Goal: Information Seeking & Learning: Find specific fact

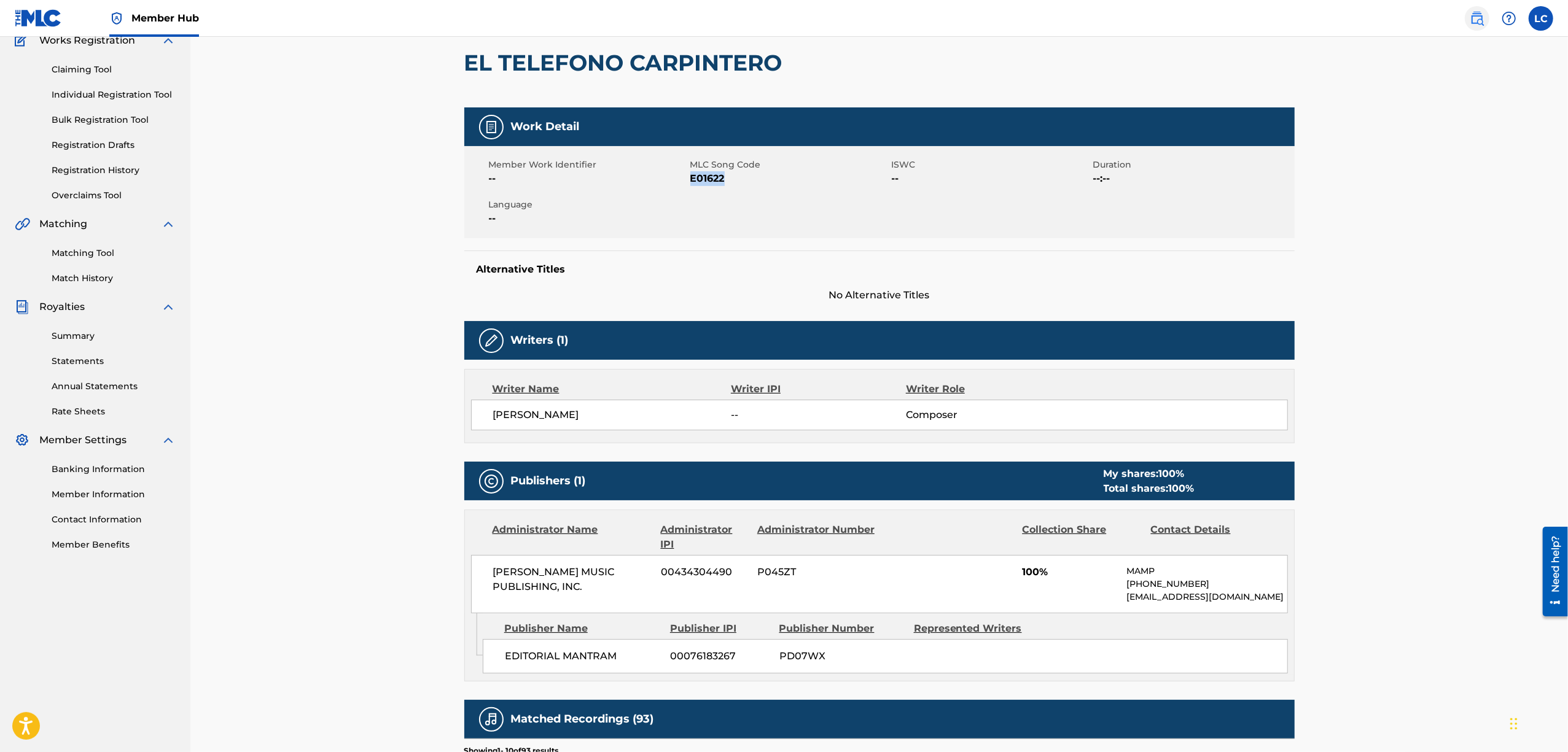
click at [760, 16] on img at bounding box center [1477, 18] width 14 height 14
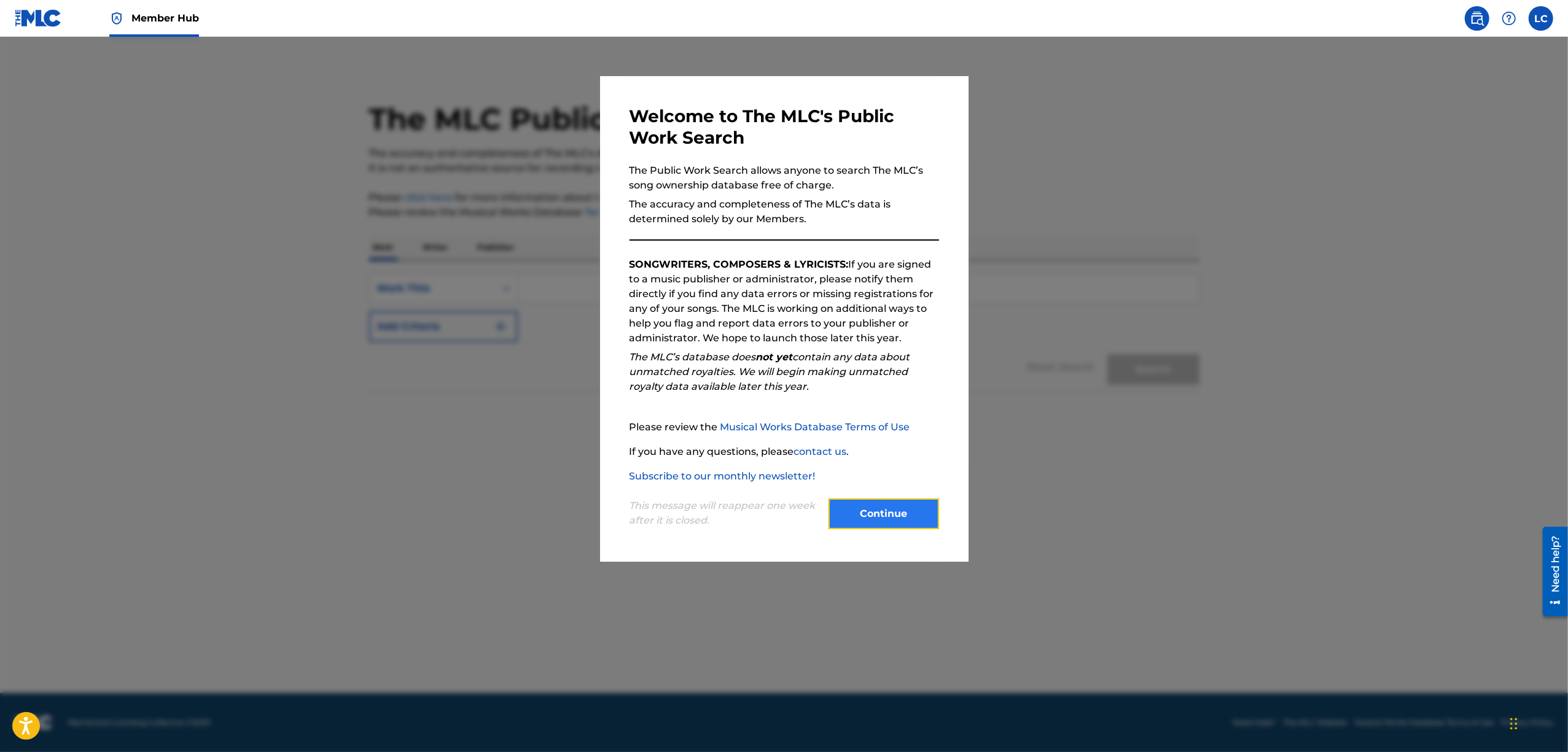
click at [760, 522] on button "Continue" at bounding box center [884, 514] width 111 height 31
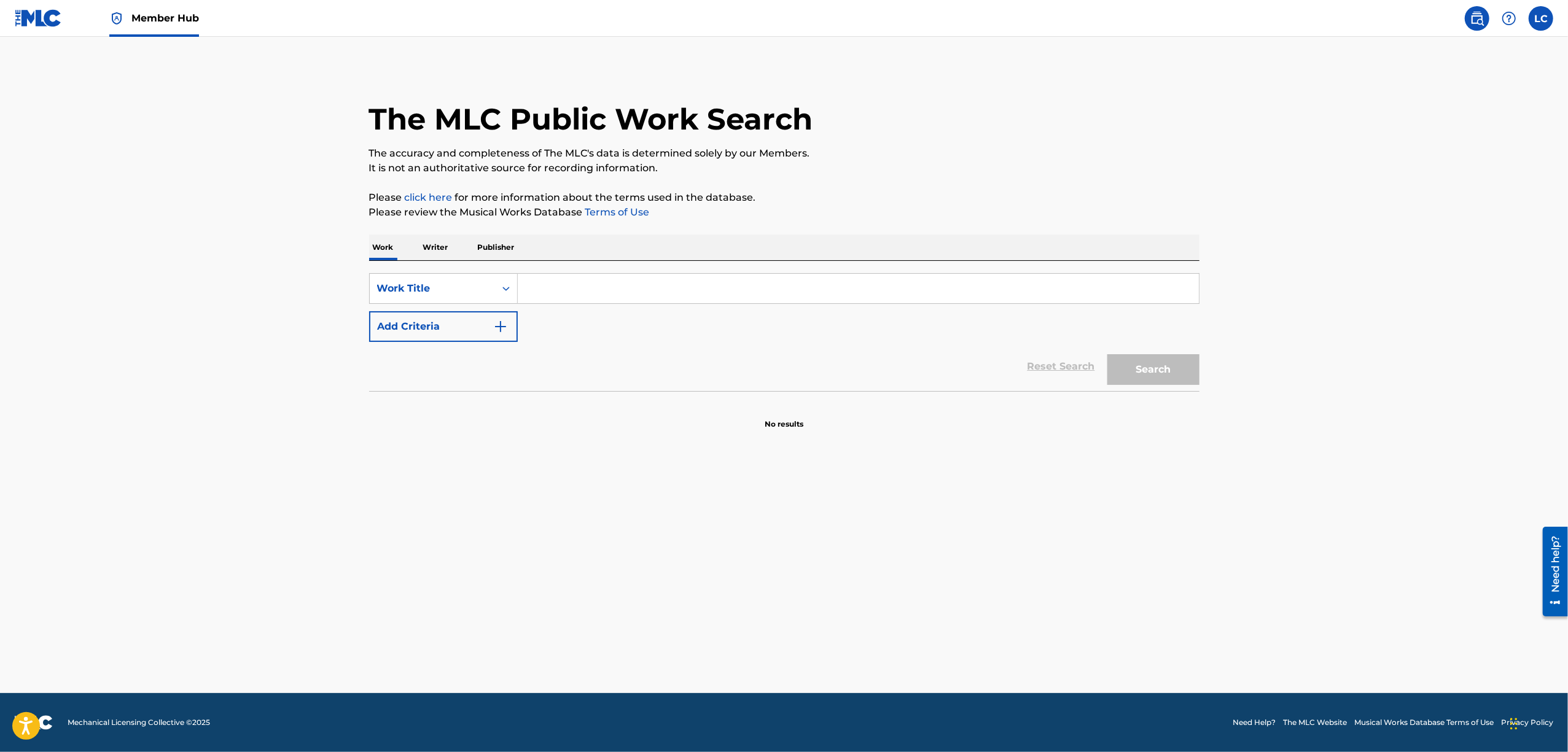
click at [603, 288] on input "Search Form" at bounding box center [859, 288] width 681 height 30
type input "u"
click at [562, 283] on input "Search Form" at bounding box center [859, 288] width 681 height 30
drag, startPoint x: 700, startPoint y: 293, endPoint x: 434, endPoint y: 280, distance: 266.3
click at [434, 280] on div "SearchWithCriteria92f8465d-b1be-4f8a-baff-6a8828751502 Work Title necesito de t…" at bounding box center [784, 289] width 831 height 31
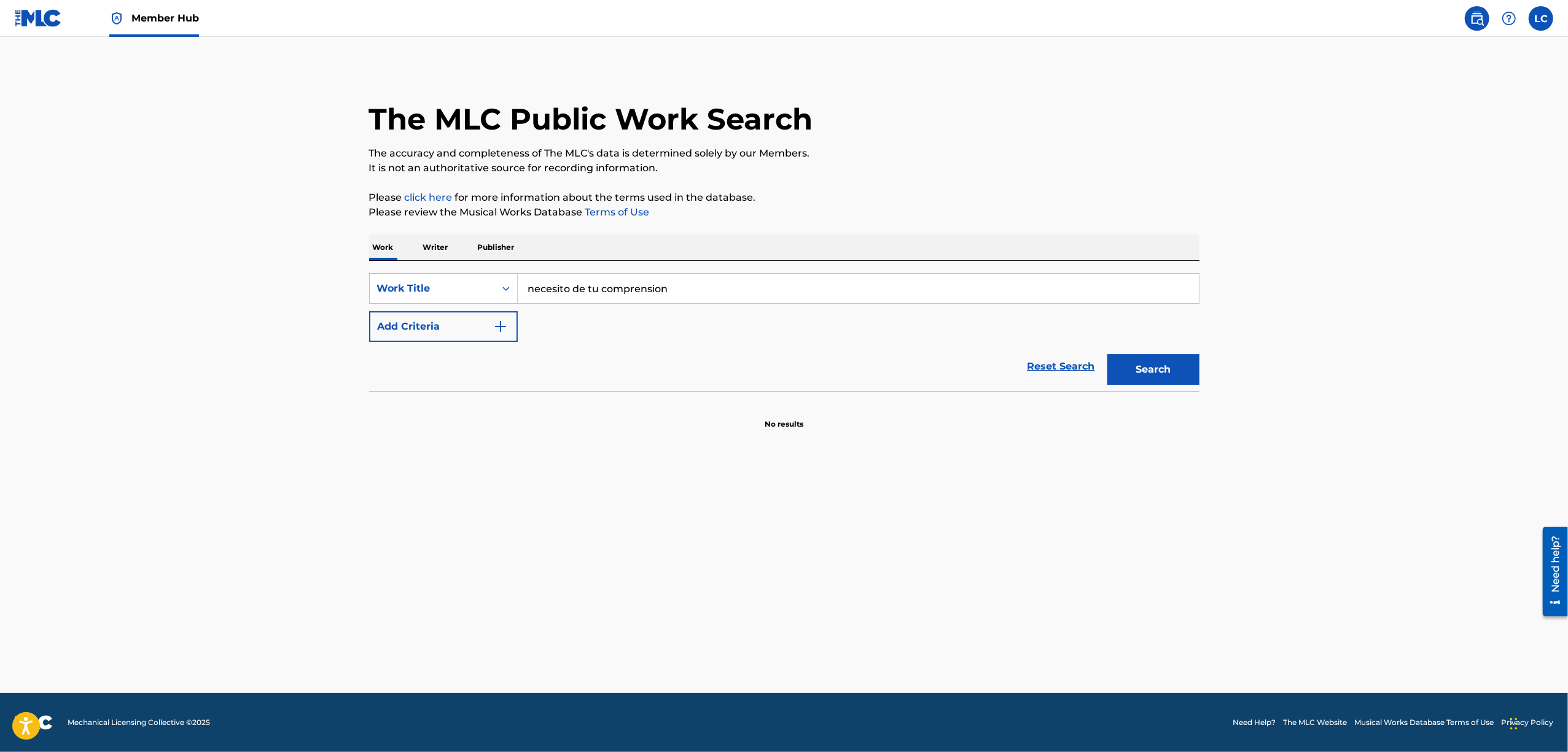
type input "c"
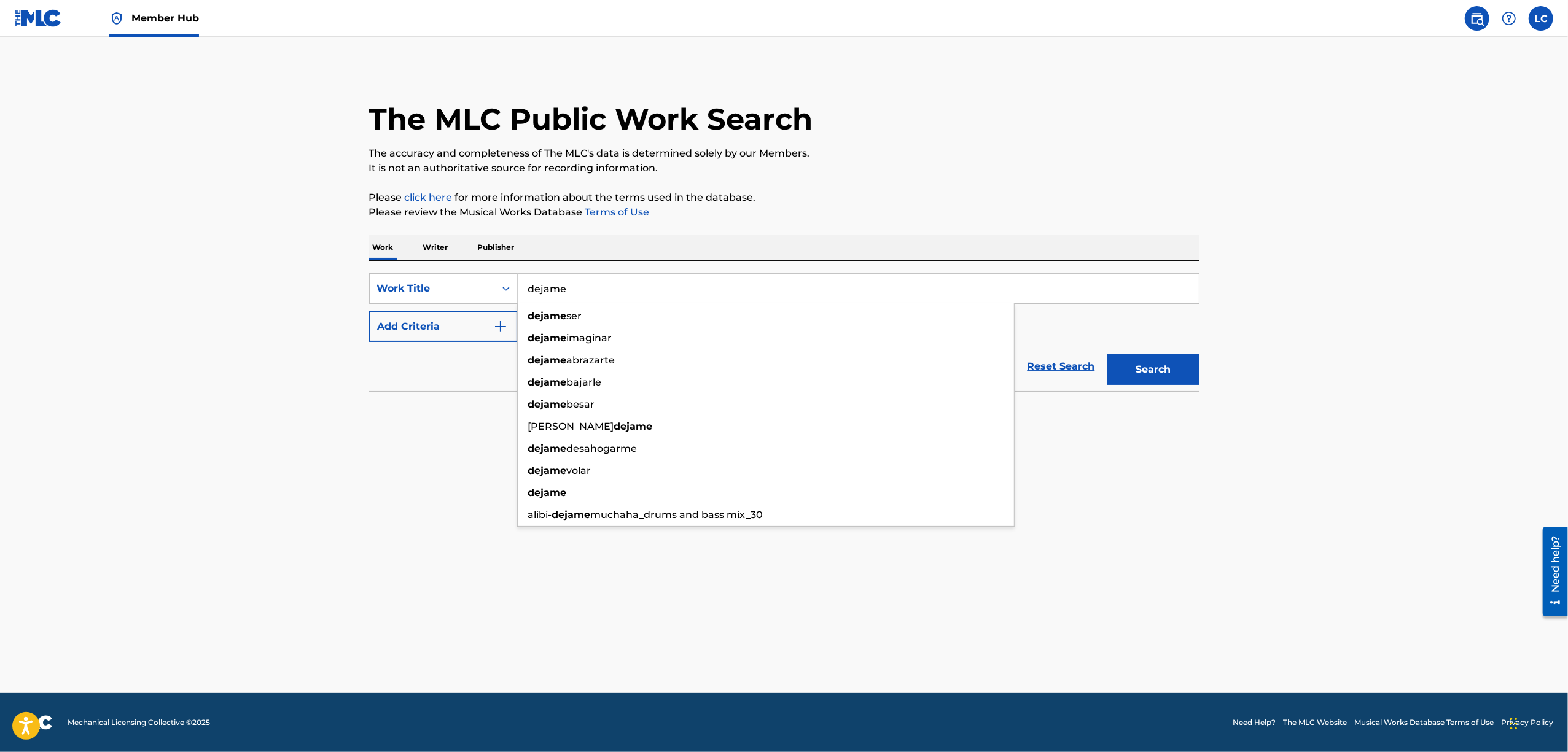
type input "dejame"
drag, startPoint x: 270, startPoint y: 453, endPoint x: 452, endPoint y: 388, distance: 193.3
click at [275, 451] on main "The MLC Public Work Search The accuracy and completeness of The MLC's data is d…" at bounding box center [784, 365] width 1568 height 657
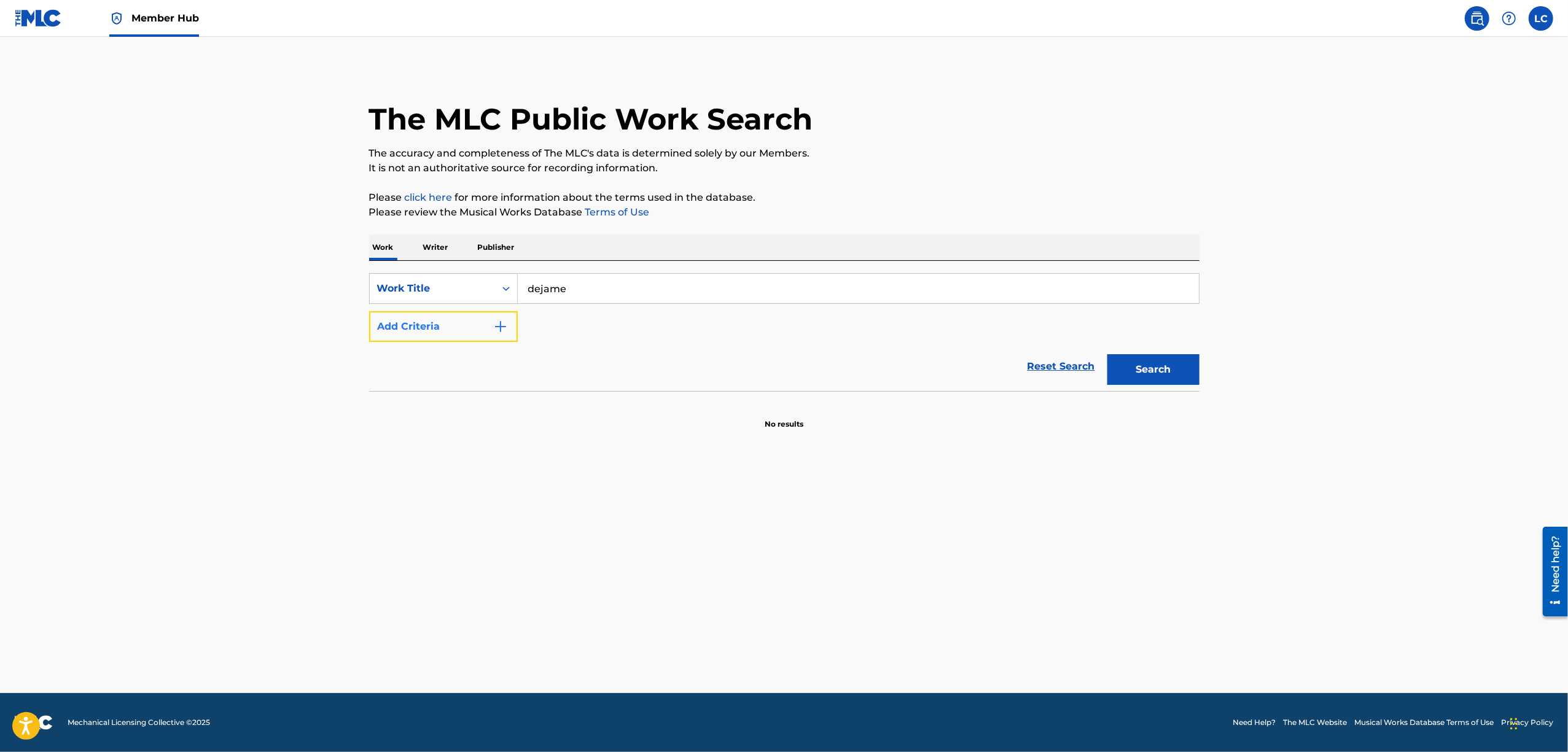
click at [469, 329] on button "Add Criteria" at bounding box center [443, 327] width 149 height 31
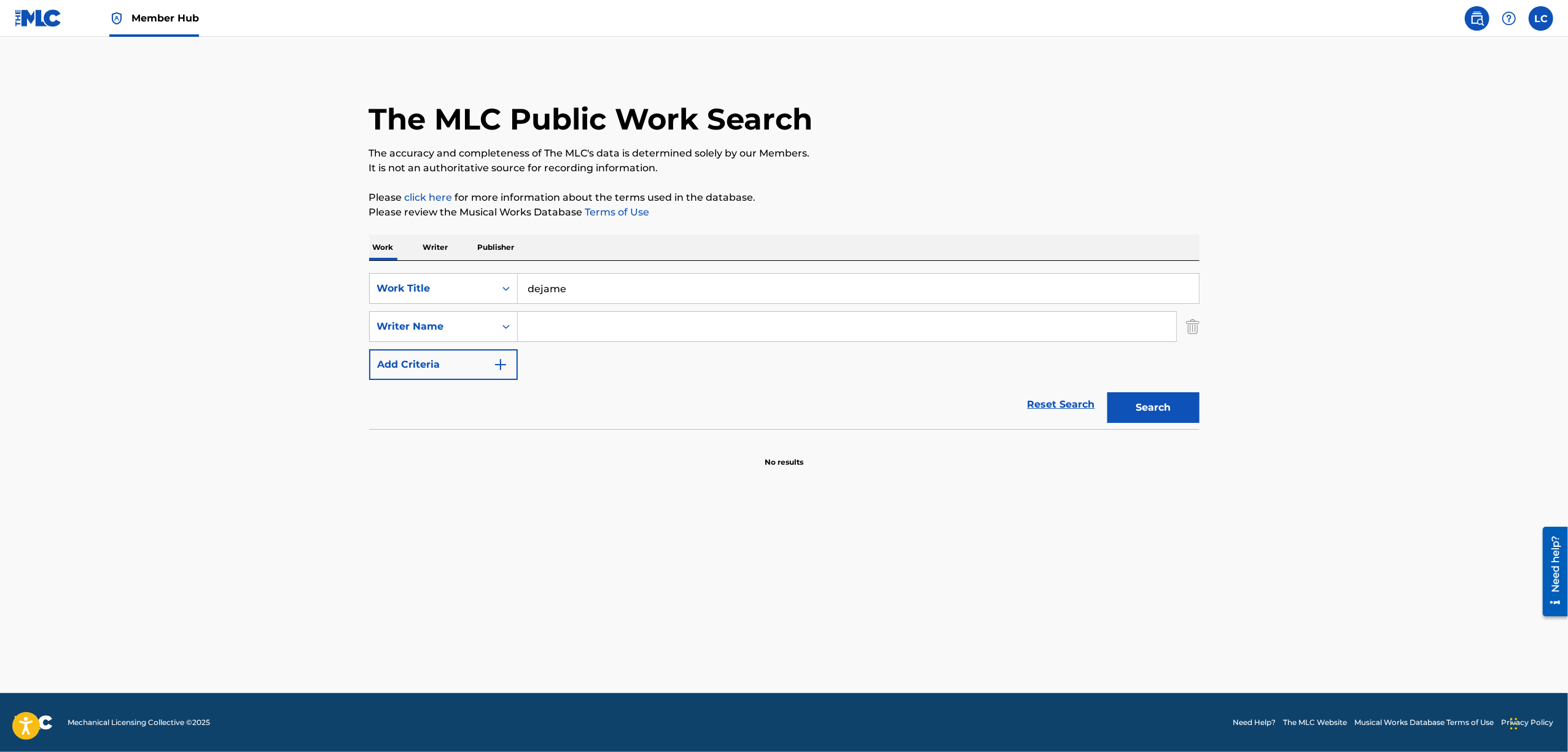
click at [548, 334] on input "Search Form" at bounding box center [847, 326] width 659 height 30
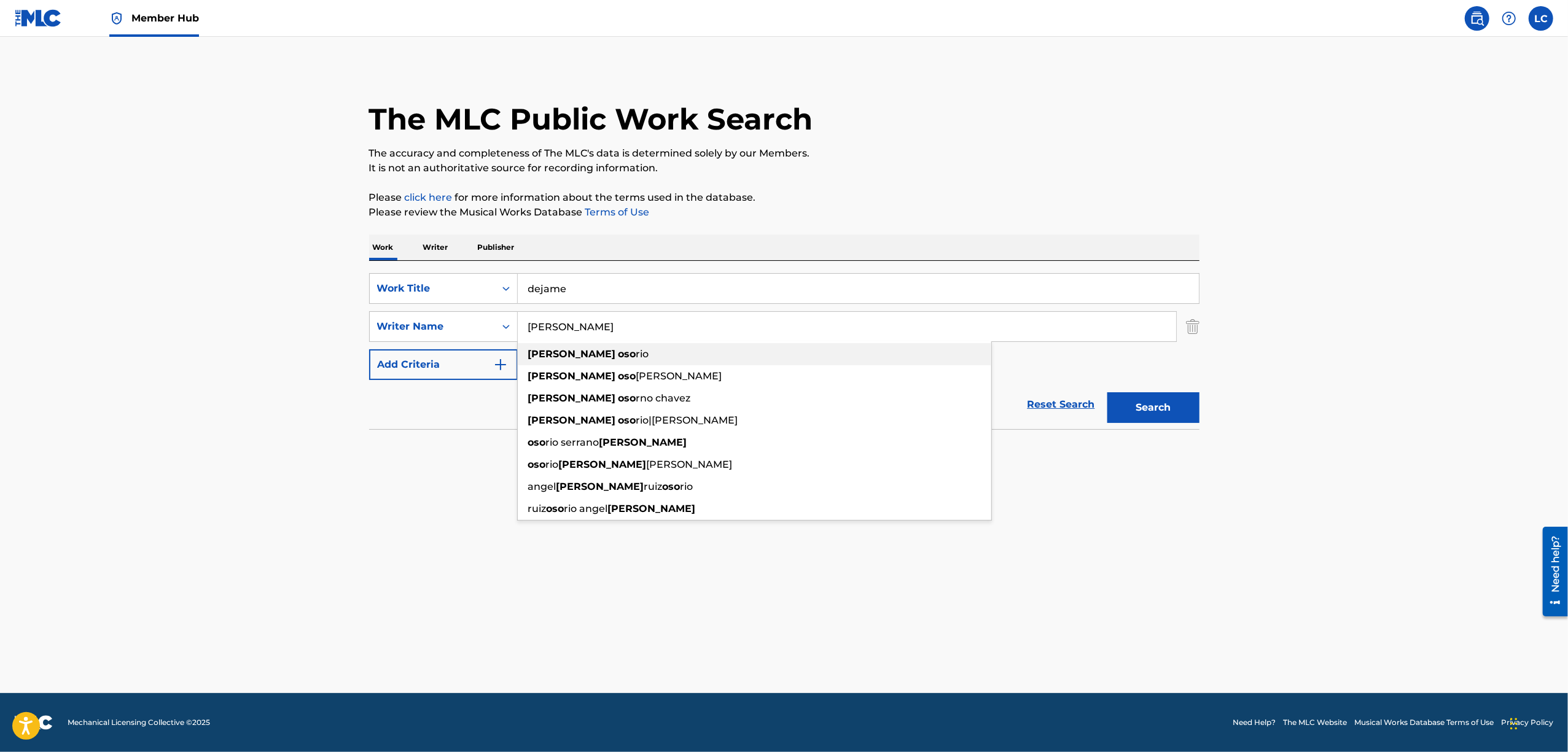
type input "[PERSON_NAME]"
click at [760, 392] on button "Search" at bounding box center [1153, 408] width 92 height 31
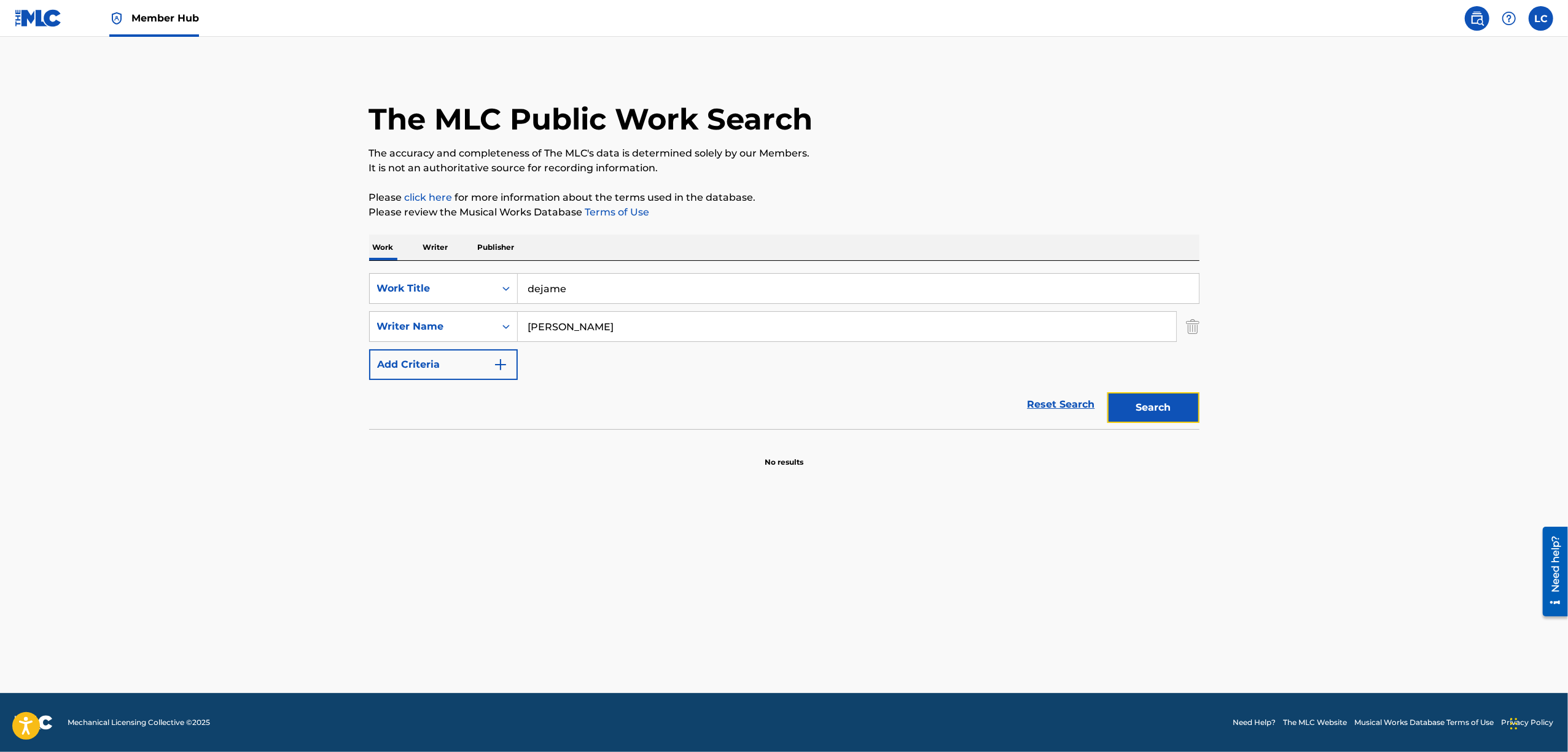
drag, startPoint x: 1190, startPoint y: 416, endPoint x: 1182, endPoint y: 405, distance: 13.6
click at [760, 408] on button "Search" at bounding box center [1153, 408] width 92 height 31
click at [760, 405] on div "Search" at bounding box center [1150, 405] width 98 height 49
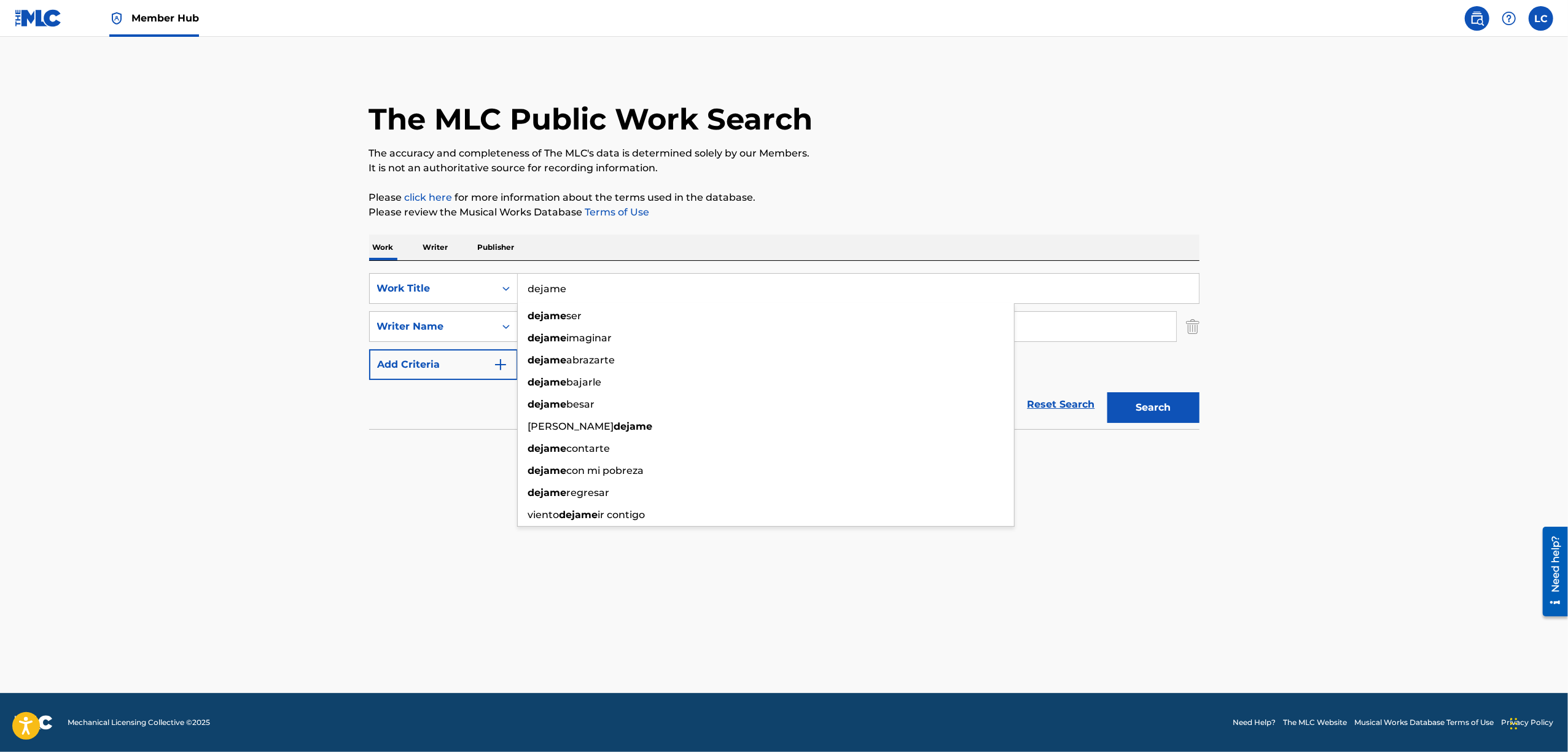
drag, startPoint x: 622, startPoint y: 275, endPoint x: 587, endPoint y: 269, distance: 35.5
click at [587, 274] on input "dejame" at bounding box center [859, 288] width 681 height 30
drag, startPoint x: 603, startPoint y: 285, endPoint x: 406, endPoint y: 282, distance: 197.0
click at [406, 282] on div "SearchWithCriteria92f8465d-b1be-4f8a-baff-6a8828751502 Work Title dejame dejame…" at bounding box center [784, 289] width 831 height 31
type input "n"
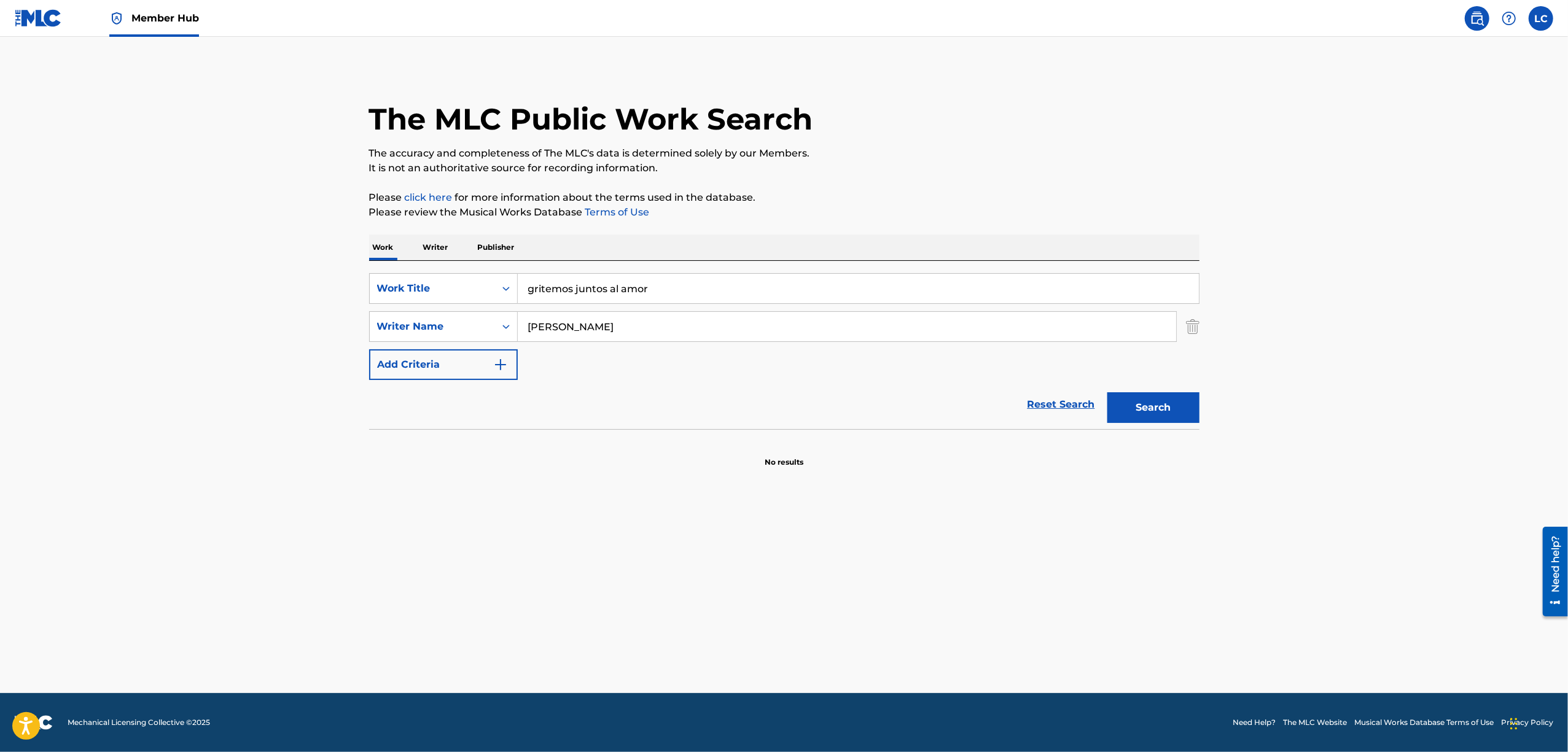
type input "gritemos juntos al amor"
click at [760, 392] on button "Search" at bounding box center [1153, 408] width 92 height 31
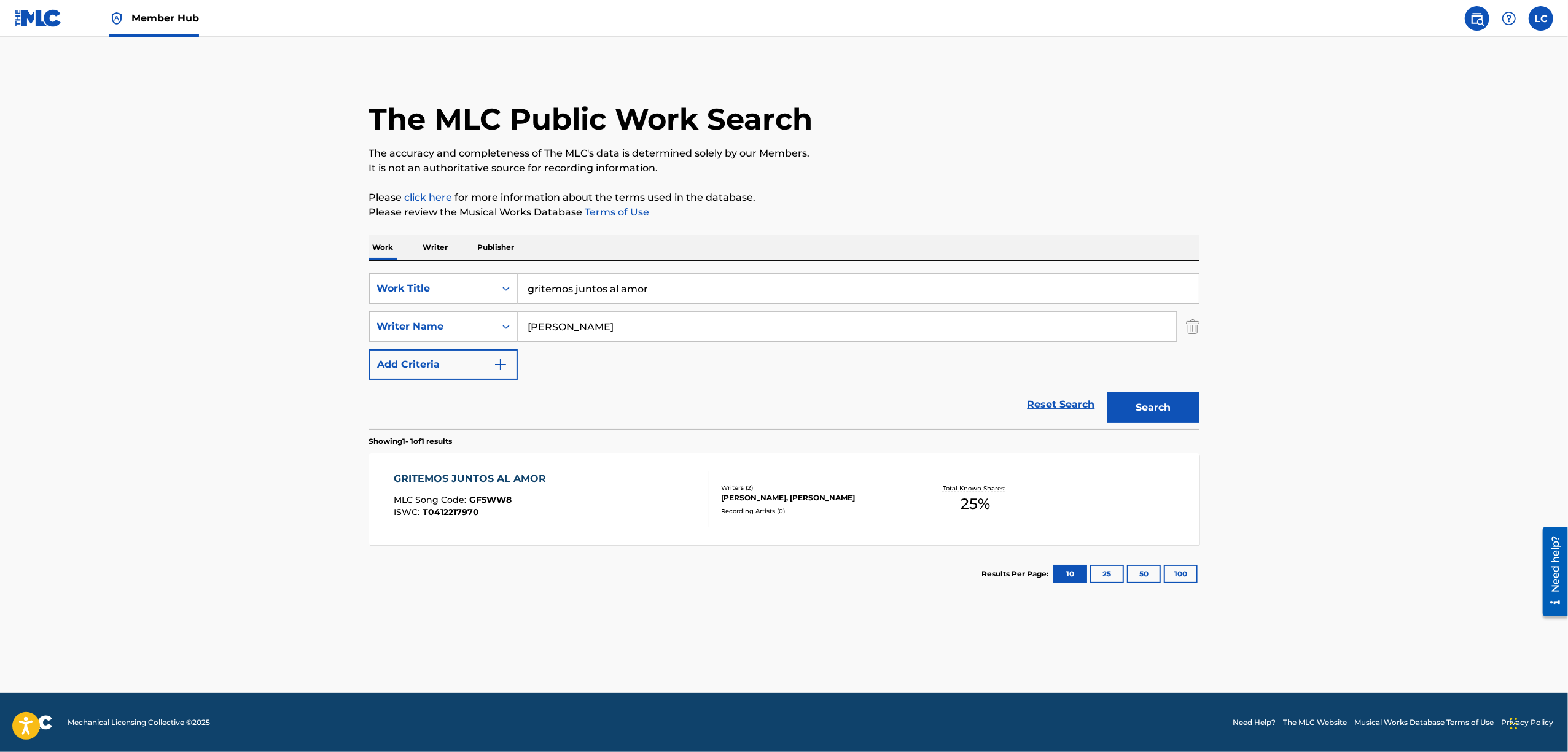
click at [643, 489] on div "GRITEMOS JUNTOS AL AMOR MLC Song Code : GF5WW8 ISWC : T0412217970" at bounding box center [552, 499] width 315 height 55
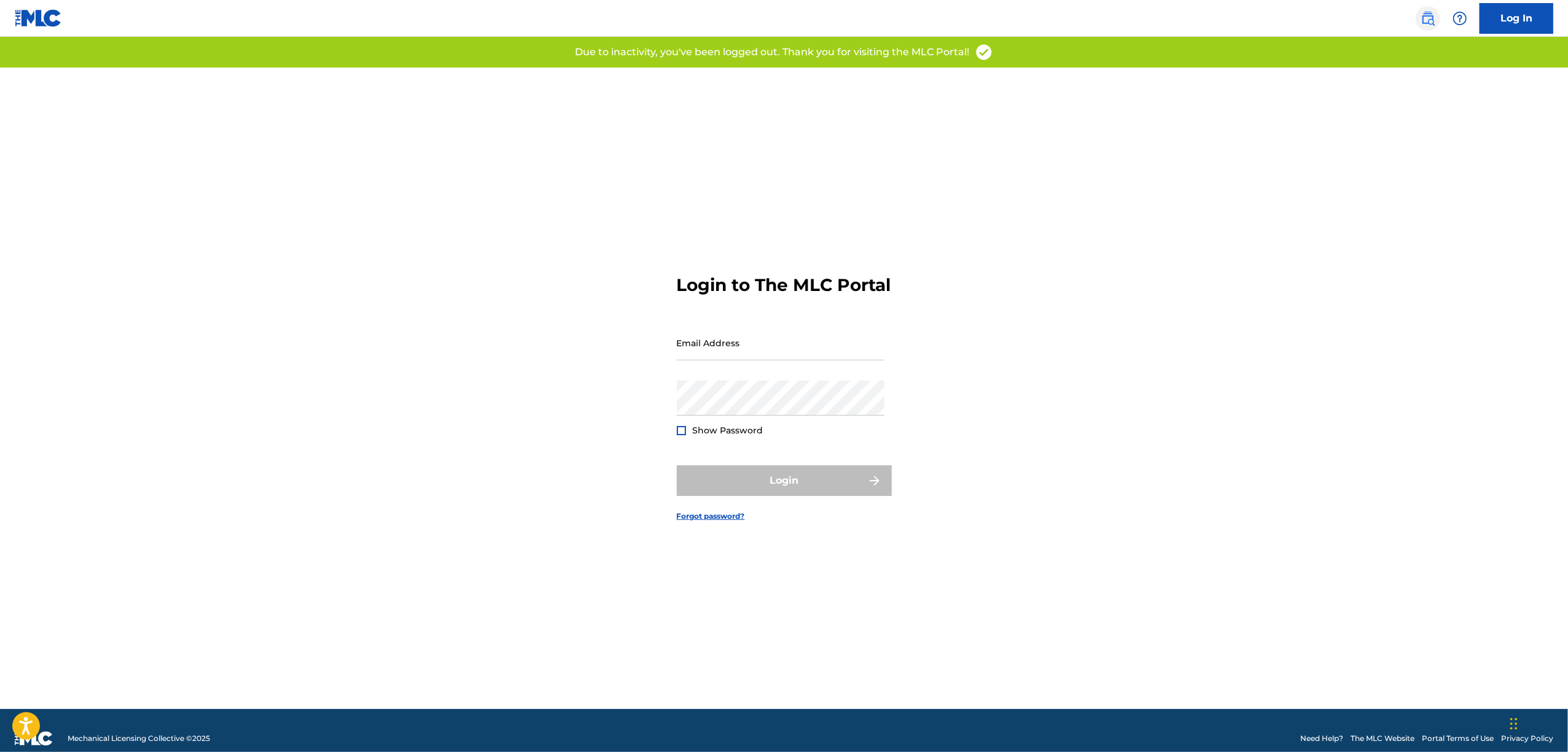
click at [1431, 15] on img at bounding box center [1428, 18] width 14 height 14
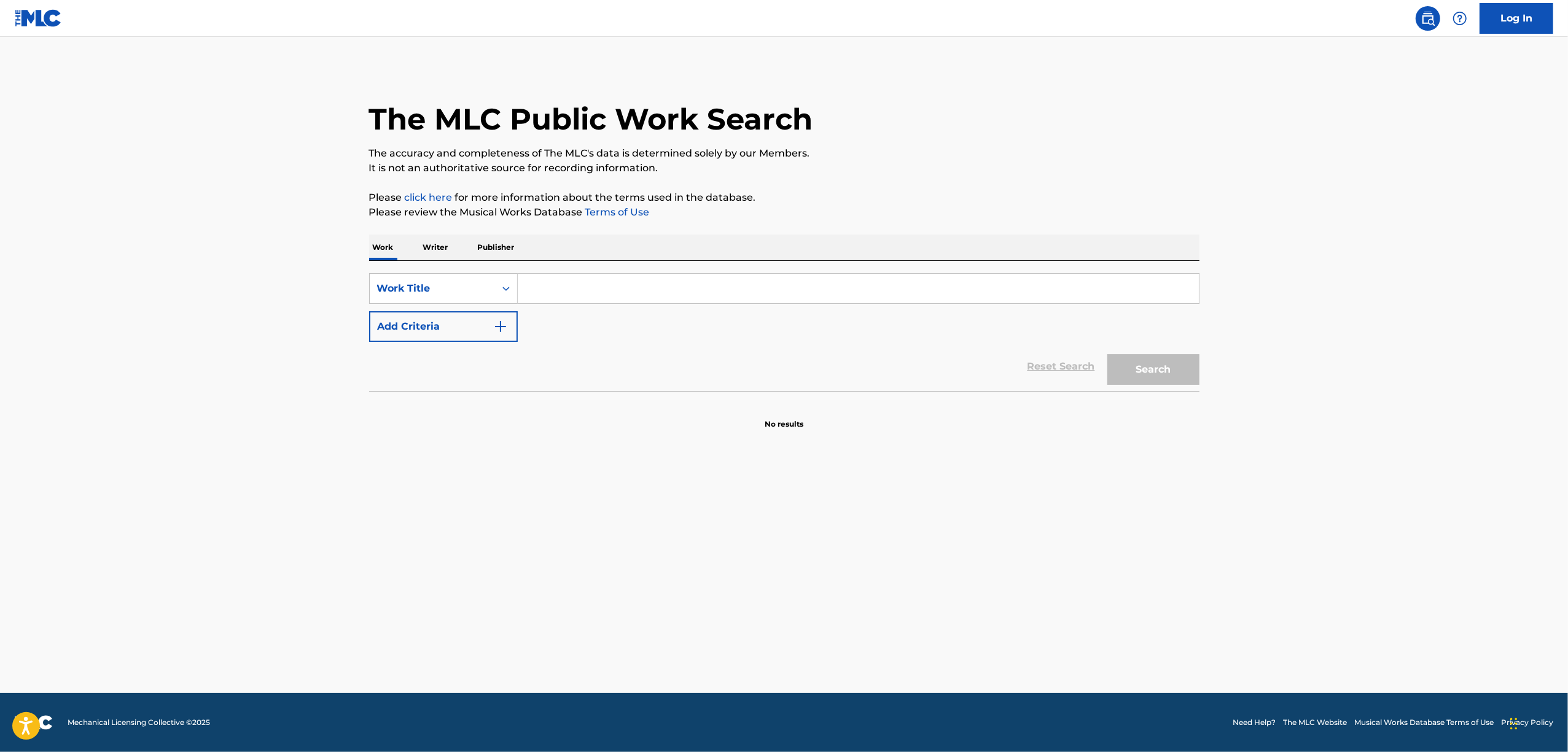
click at [652, 291] on input "Search Form" at bounding box center [859, 288] width 681 height 30
type input "gritemos juntos al amor"
click at [1107, 354] on button "Search" at bounding box center [1153, 370] width 92 height 31
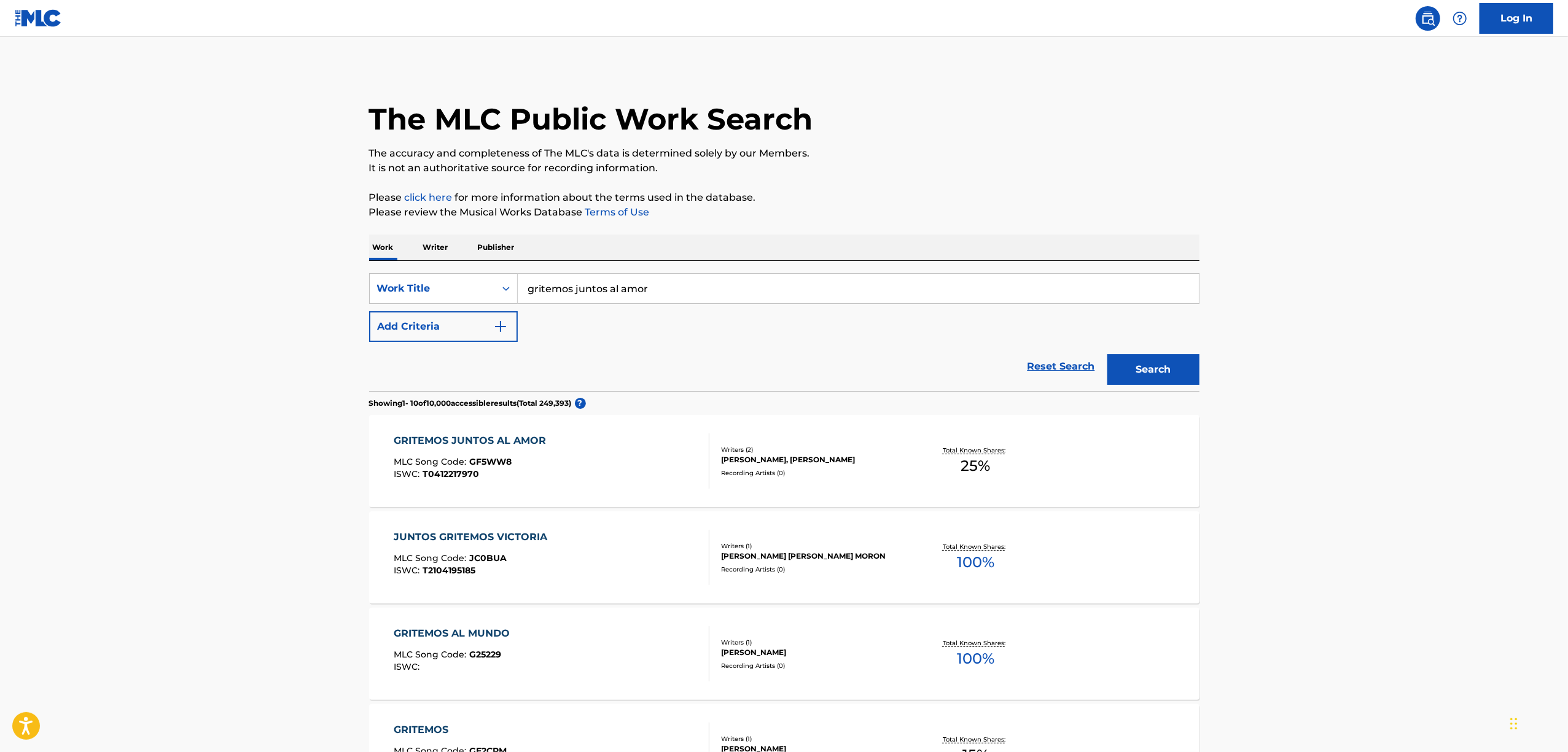
click at [644, 448] on div "GRITEMOS JUNTOS AL AMOR MLC Song Code : GF5WW8 ISWC : T0412217970" at bounding box center [552, 461] width 315 height 55
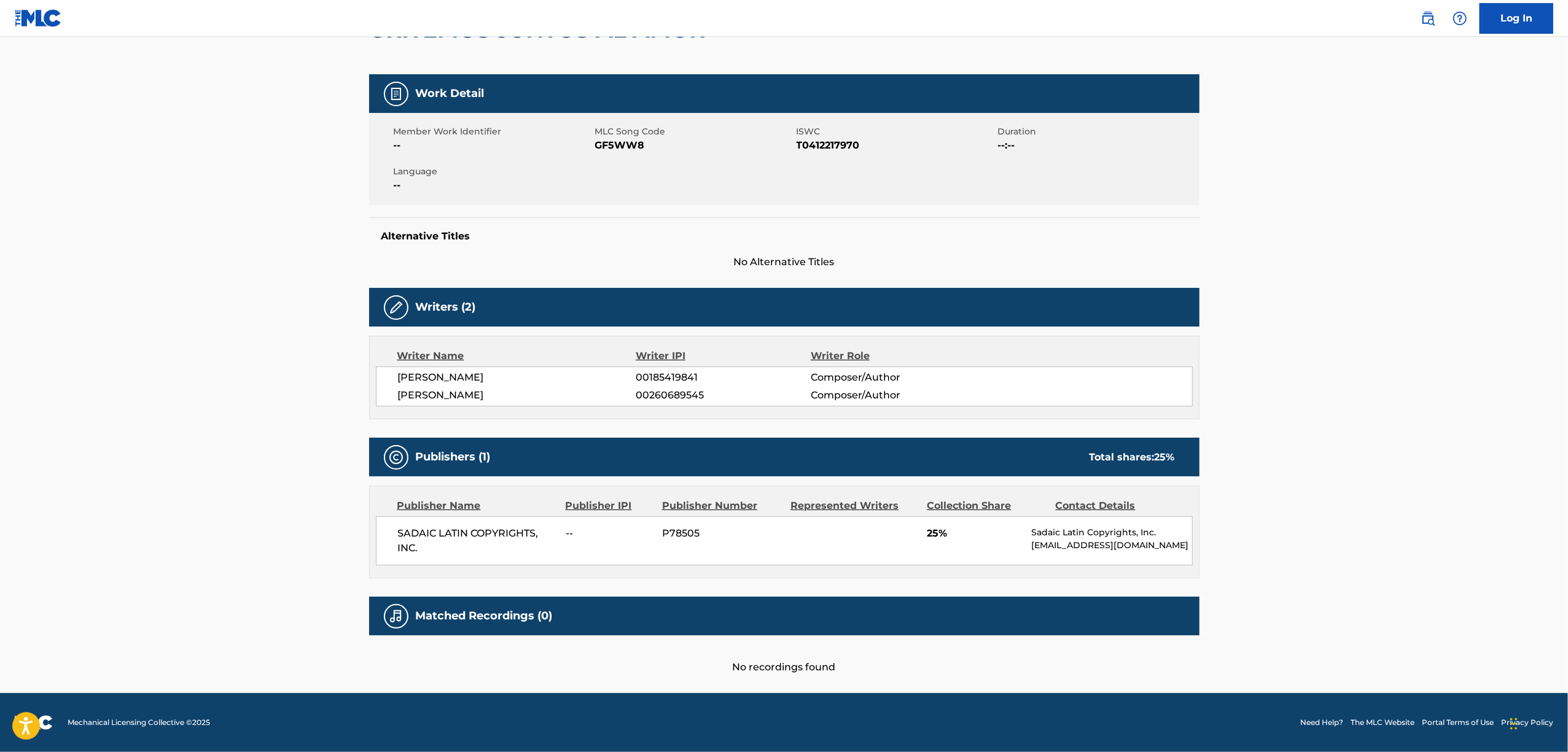
scroll to position [10, 0]
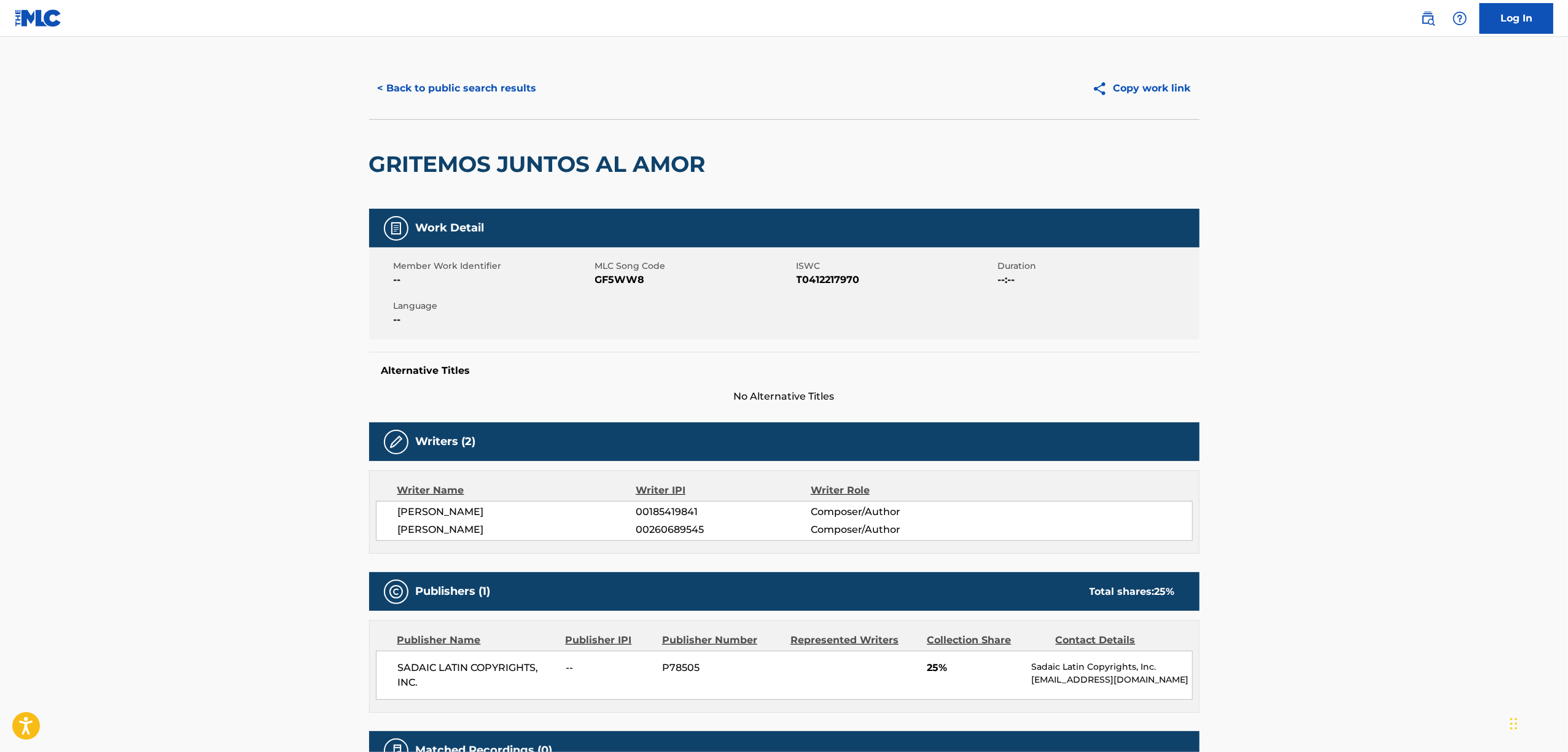
click at [842, 275] on span "T0412217970" at bounding box center [895, 280] width 198 height 14
copy span "T0412217970"
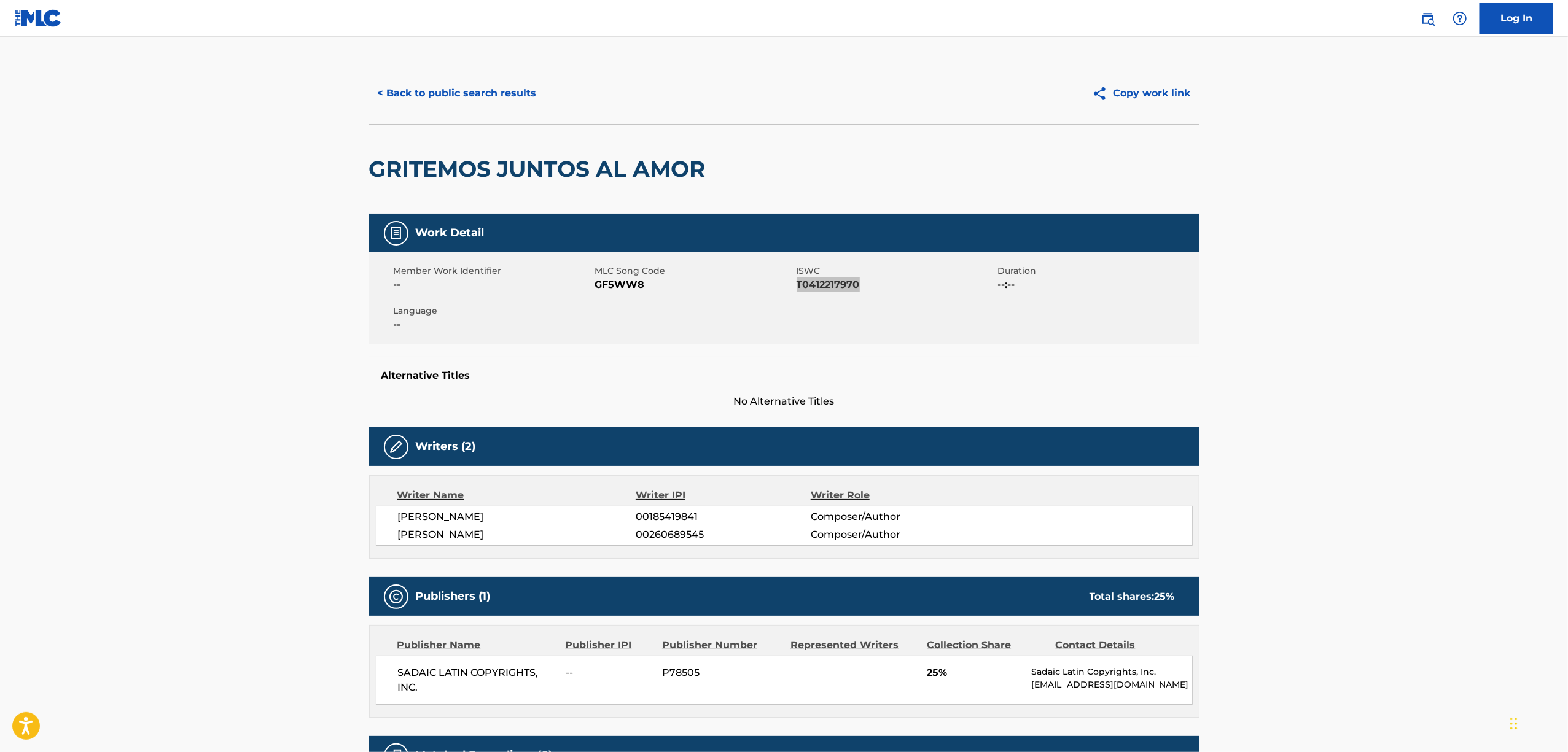
scroll to position [0, 0]
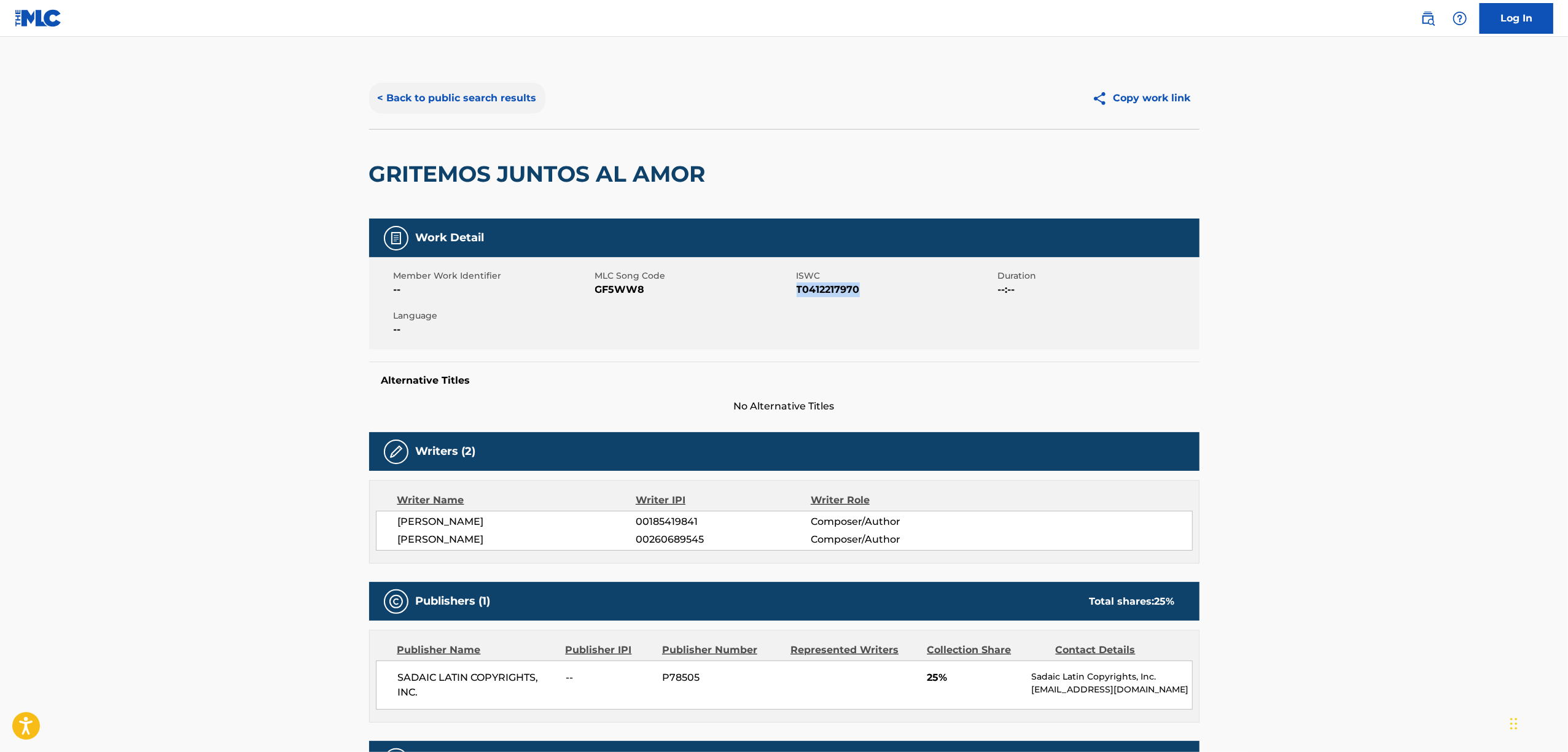
click at [417, 92] on button "< Back to public search results" at bounding box center [457, 99] width 177 height 31
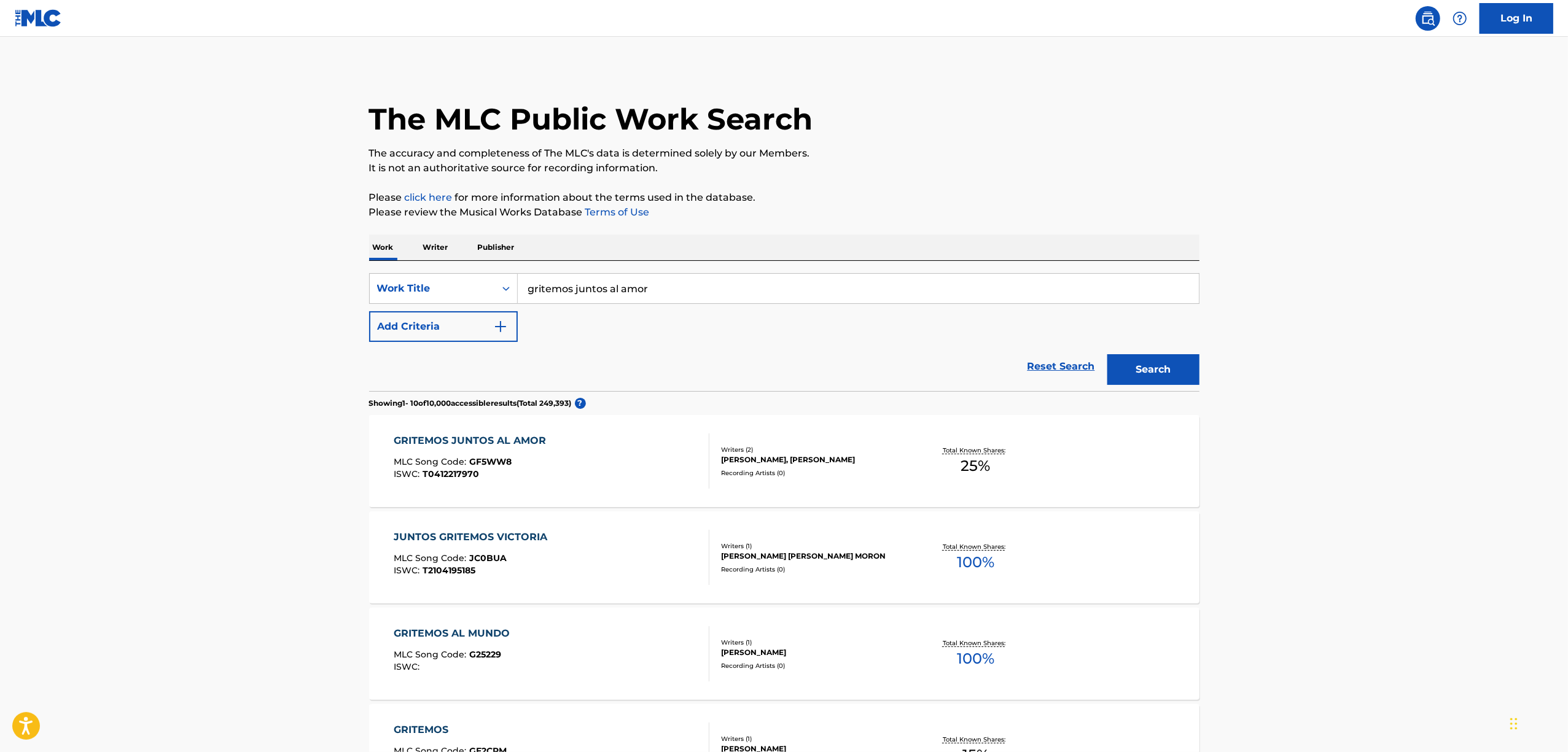
click at [1268, 224] on main "The MLC Public Work Search The accuracy and completeness of The MLC's data is d…" at bounding box center [784, 741] width 1568 height 1408
click at [524, 430] on div "GRITEMOS JUNTOS AL AMOR MLC Song Code : GF5WW8 ISWC : T0412217970 Writers ( 2 )…" at bounding box center [784, 461] width 831 height 92
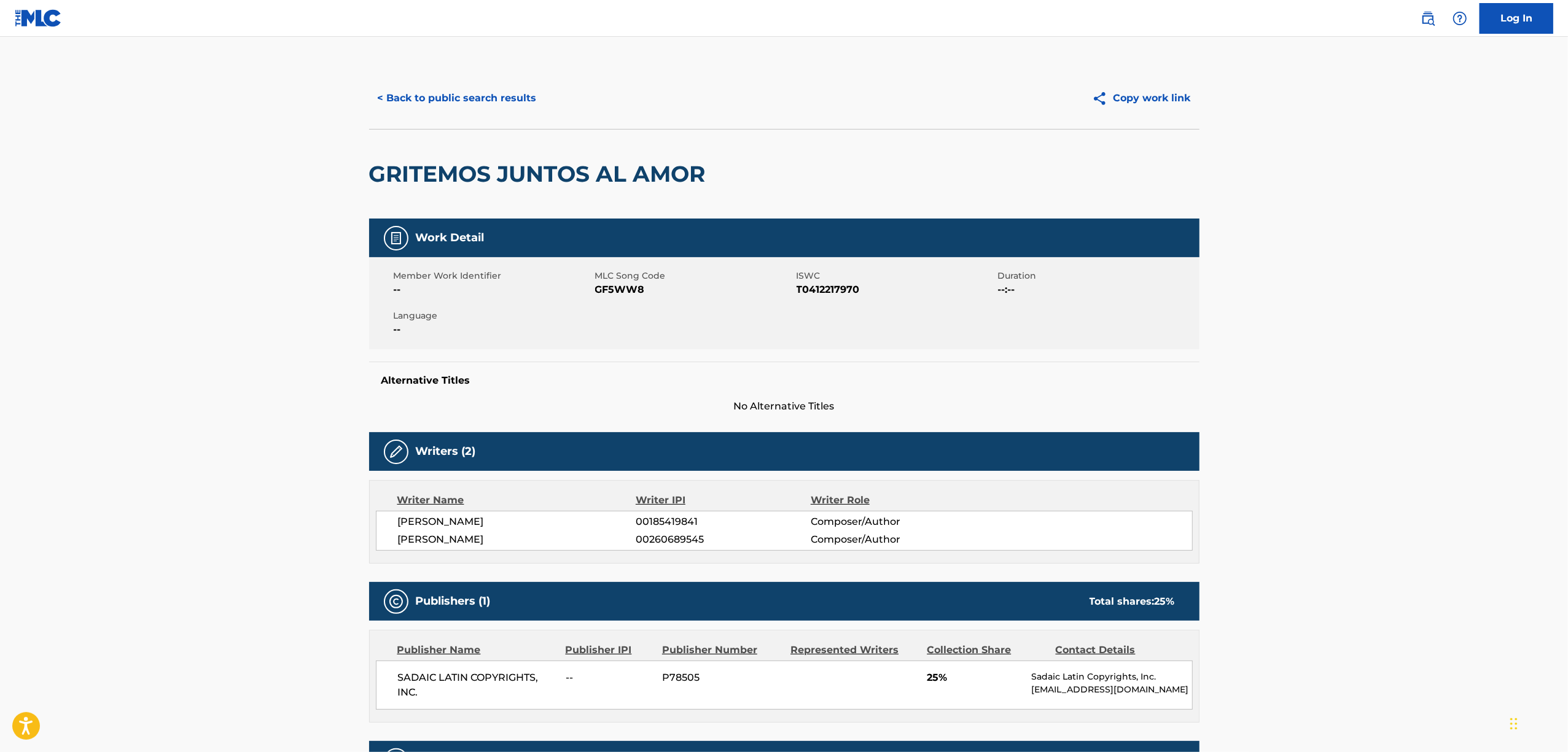
click at [834, 293] on span "T0412217970" at bounding box center [895, 290] width 198 height 14
copy span "T0412217970"
drag, startPoint x: 651, startPoint y: 553, endPoint x: 600, endPoint y: 783, distance: 235.6
click at [600, 752] on html "Accessibility Screen-Reader Guide, Feedback, and Issue Reporting | New window 0…" at bounding box center [784, 376] width 1568 height 752
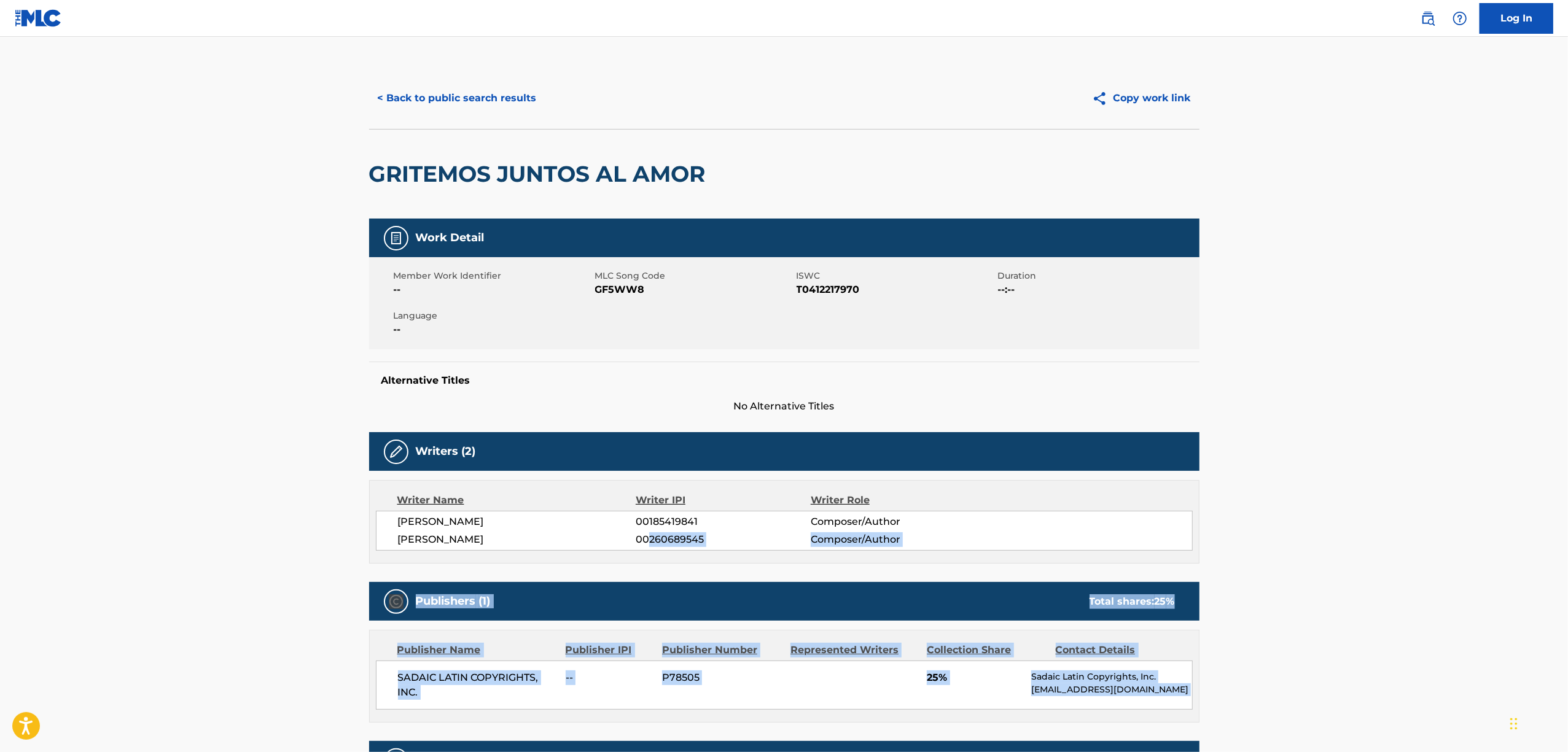
scroll to position [18, 0]
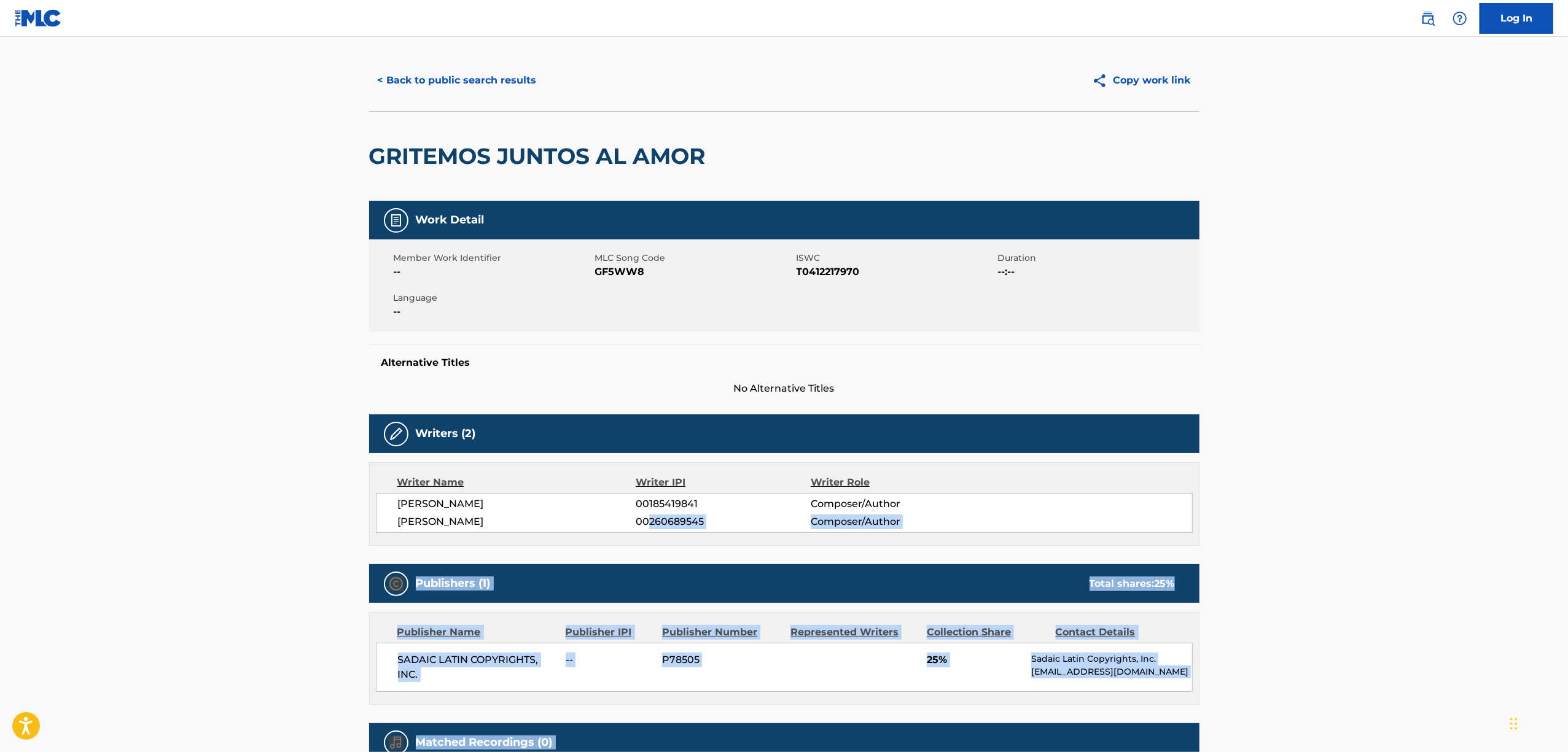
click at [330, 694] on main "< Back to public search results Copy work link GRITEMOS JUNTOS AL AMOR Work Det…" at bounding box center [784, 419] width 1568 height 801
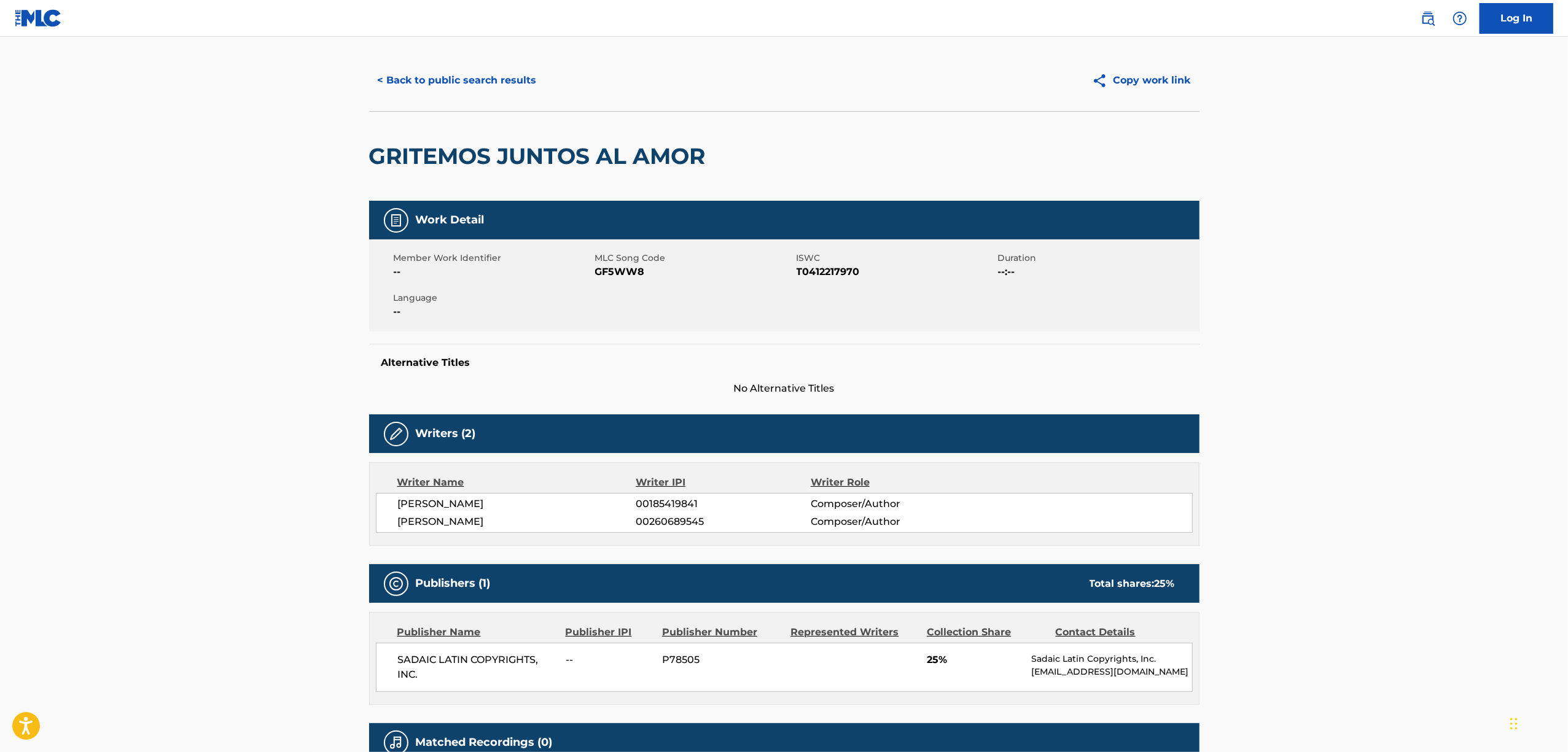
click at [1260, 28] on nav "Log In" at bounding box center [784, 18] width 1568 height 37
click at [403, 89] on button "< Back to public search results" at bounding box center [457, 81] width 177 height 31
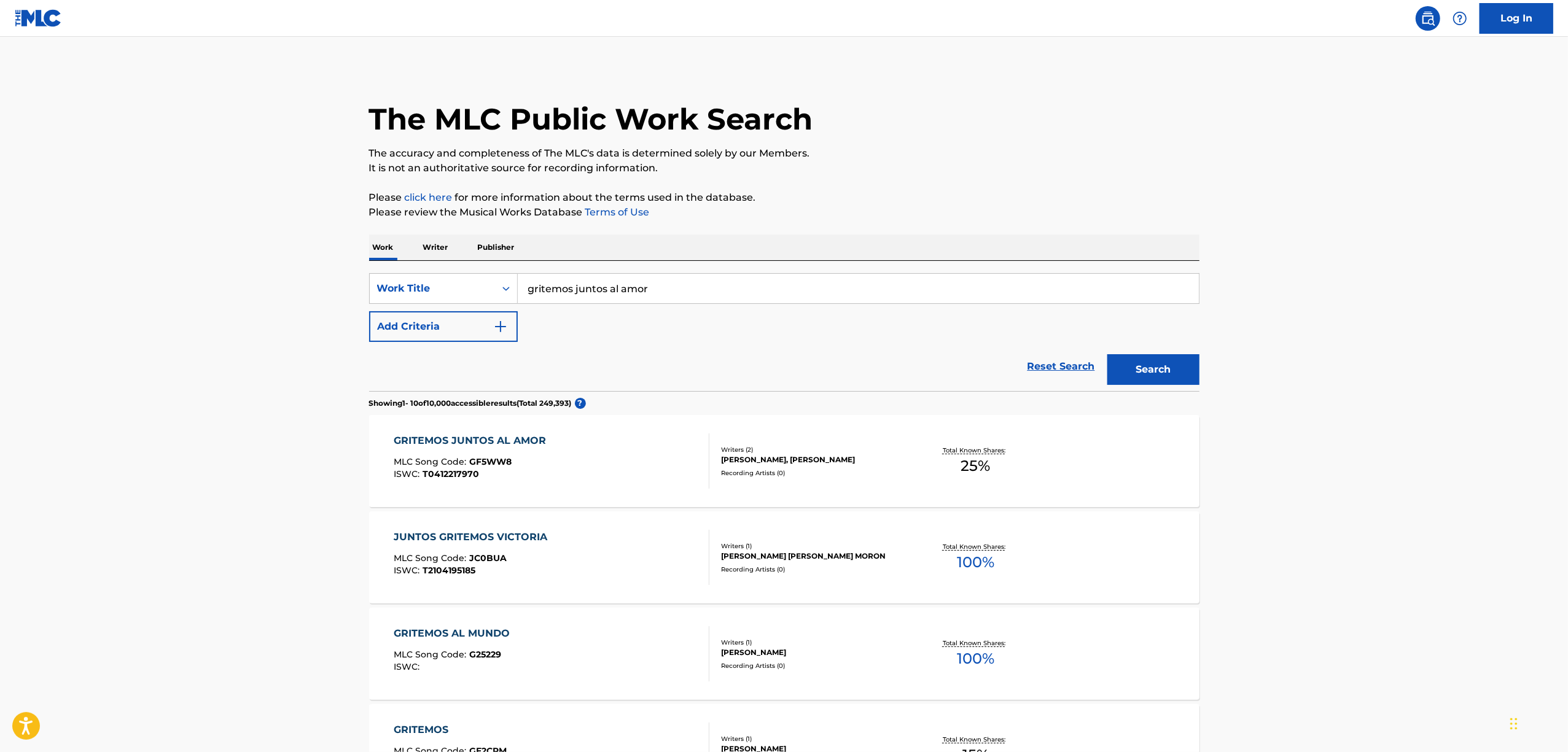
click at [40, 24] on img at bounding box center [38, 18] width 47 height 18
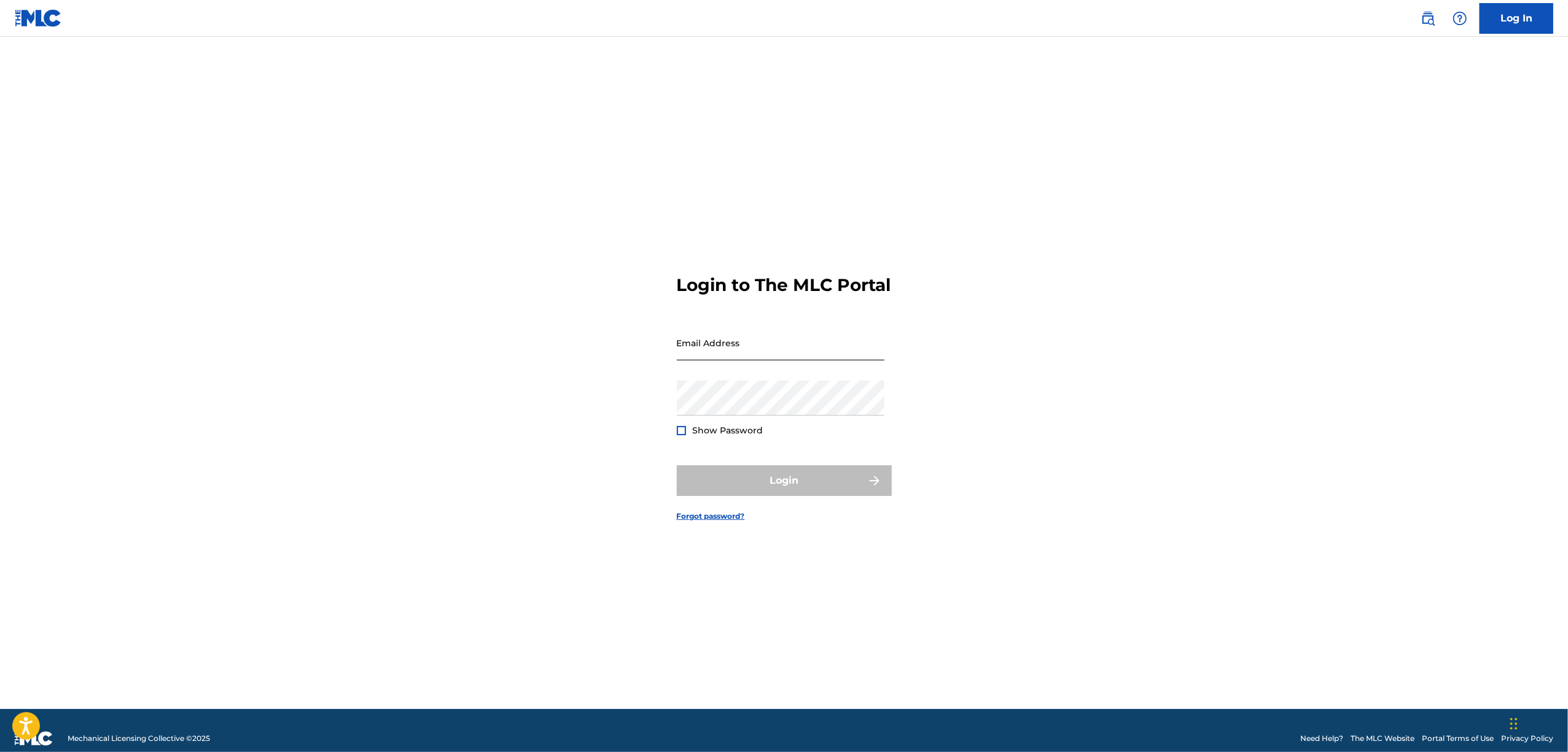
click at [723, 355] on input "Email Address" at bounding box center [780, 342] width 207 height 35
type input "[EMAIL_ADDRESS][DOMAIN_NAME]"
click at [777, 484] on button "Login" at bounding box center [784, 481] width 215 height 31
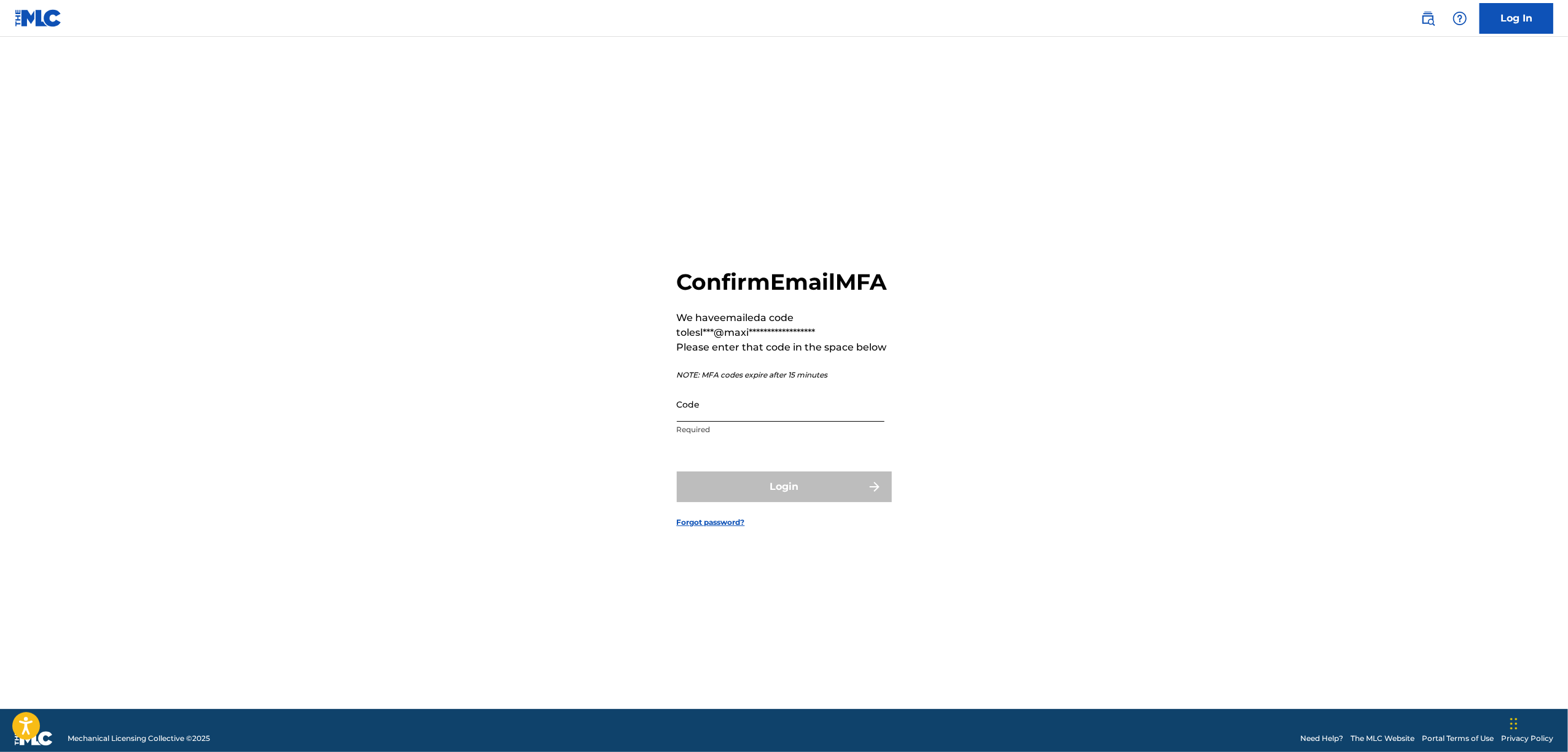
click at [750, 422] on input "Code" at bounding box center [780, 404] width 207 height 35
paste input "936119"
type input "936119"
click at [772, 503] on button "Login" at bounding box center [784, 487] width 215 height 31
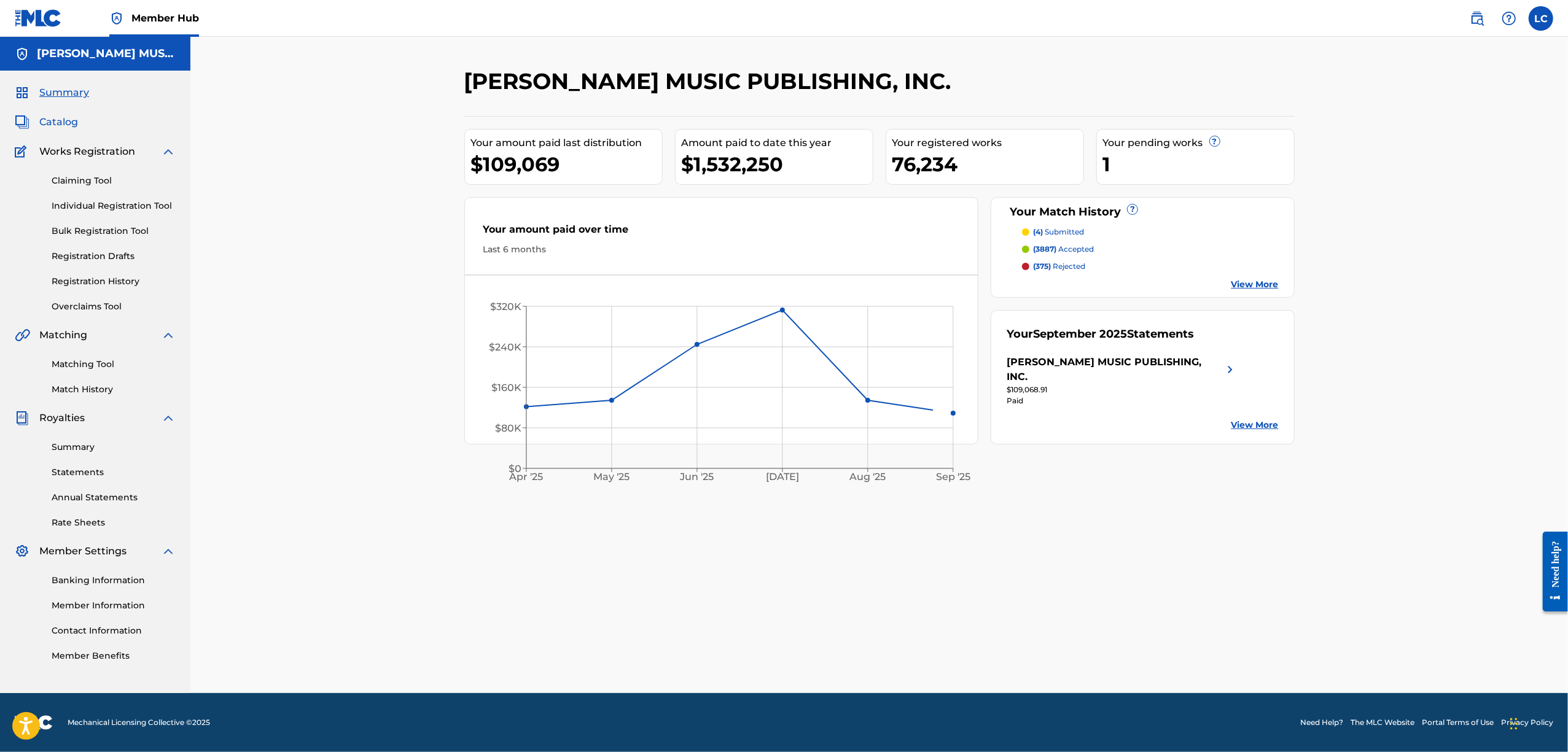
click at [72, 126] on span "Catalog" at bounding box center [58, 122] width 39 height 14
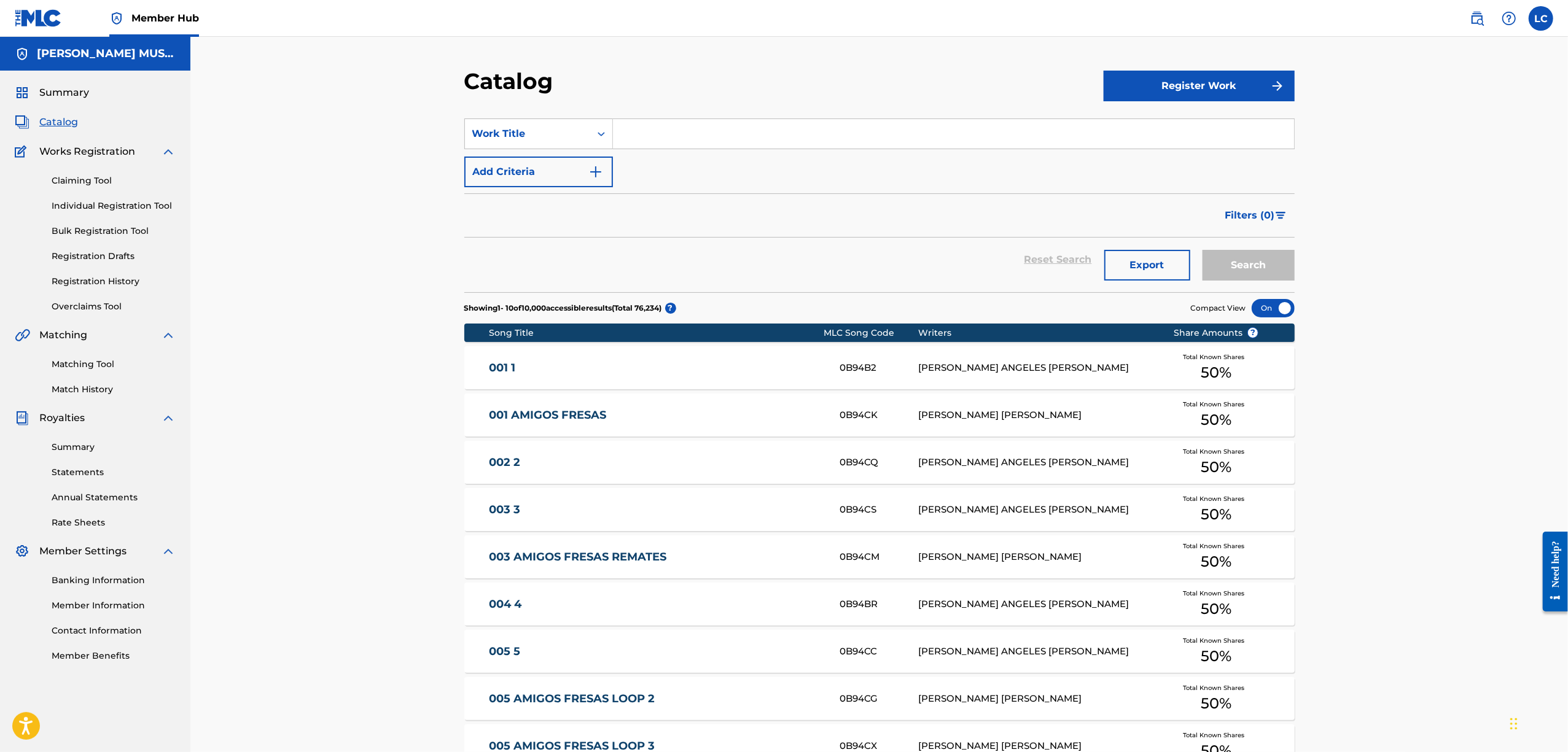
click at [669, 139] on input "Search Form" at bounding box center [954, 134] width 681 height 30
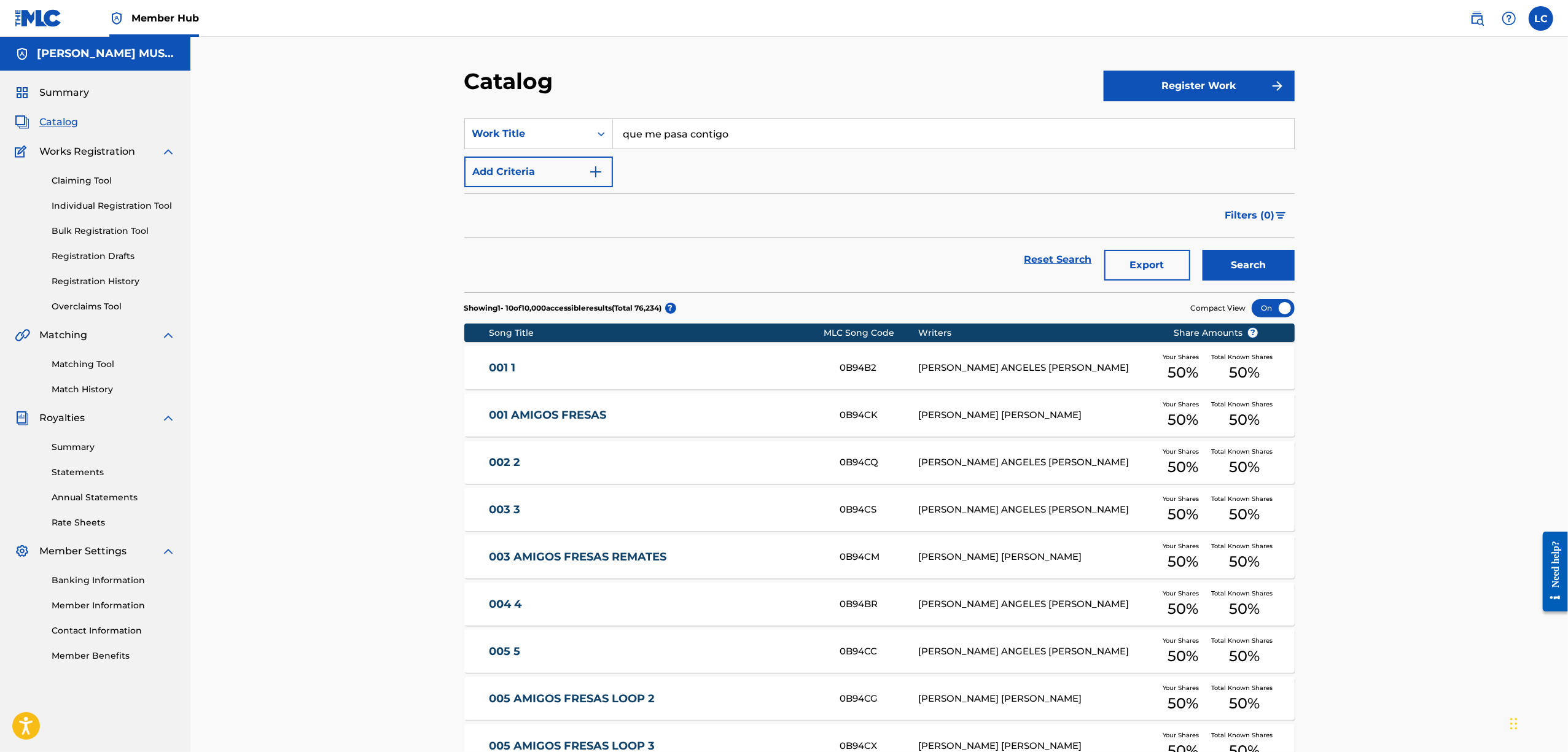
type input "que me pasa contigo"
click at [1202, 250] on button "Search" at bounding box center [1248, 265] width 92 height 31
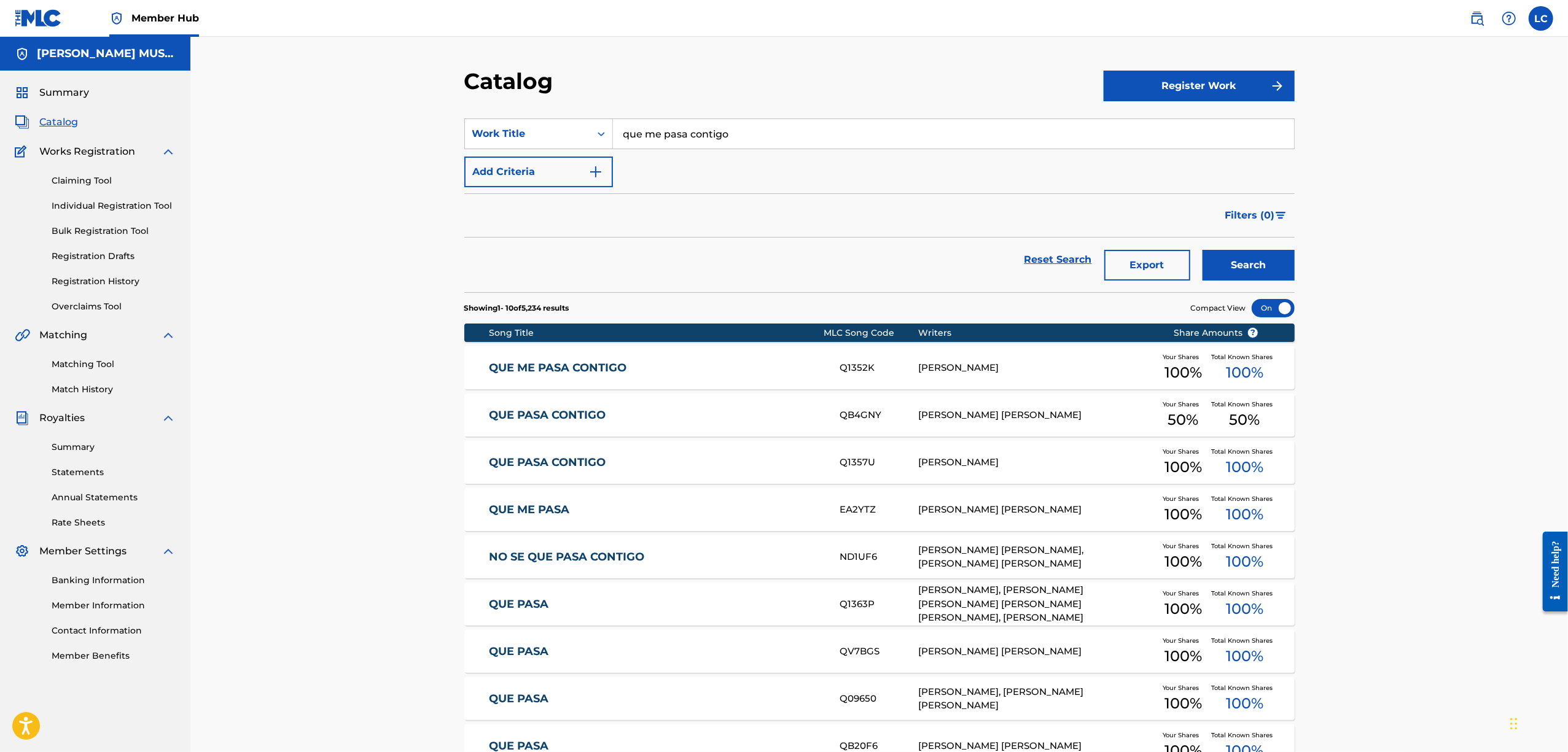
click at [601, 371] on link "QUE ME PASA CONTIGO" at bounding box center [656, 369] width 334 height 14
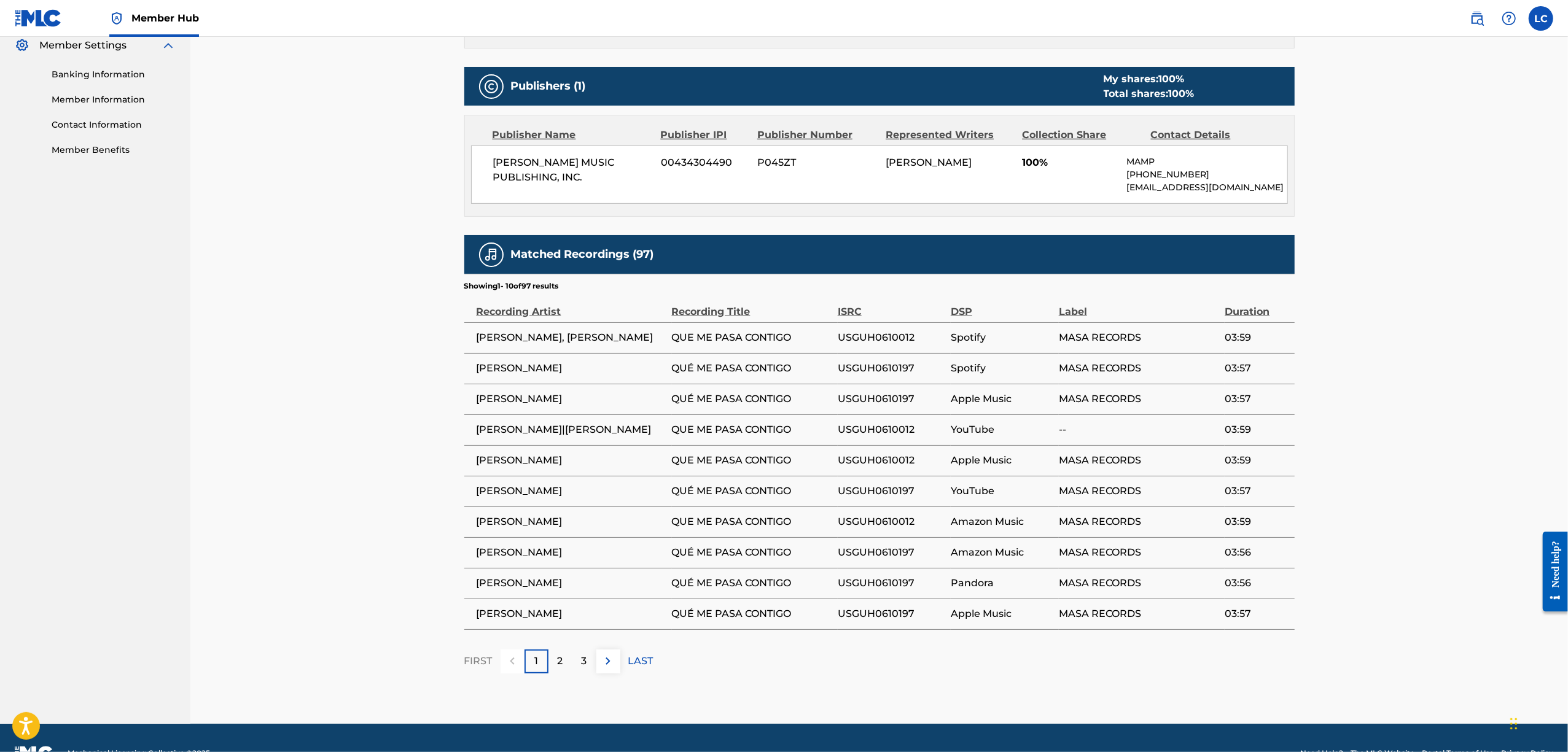
scroll to position [546, 0]
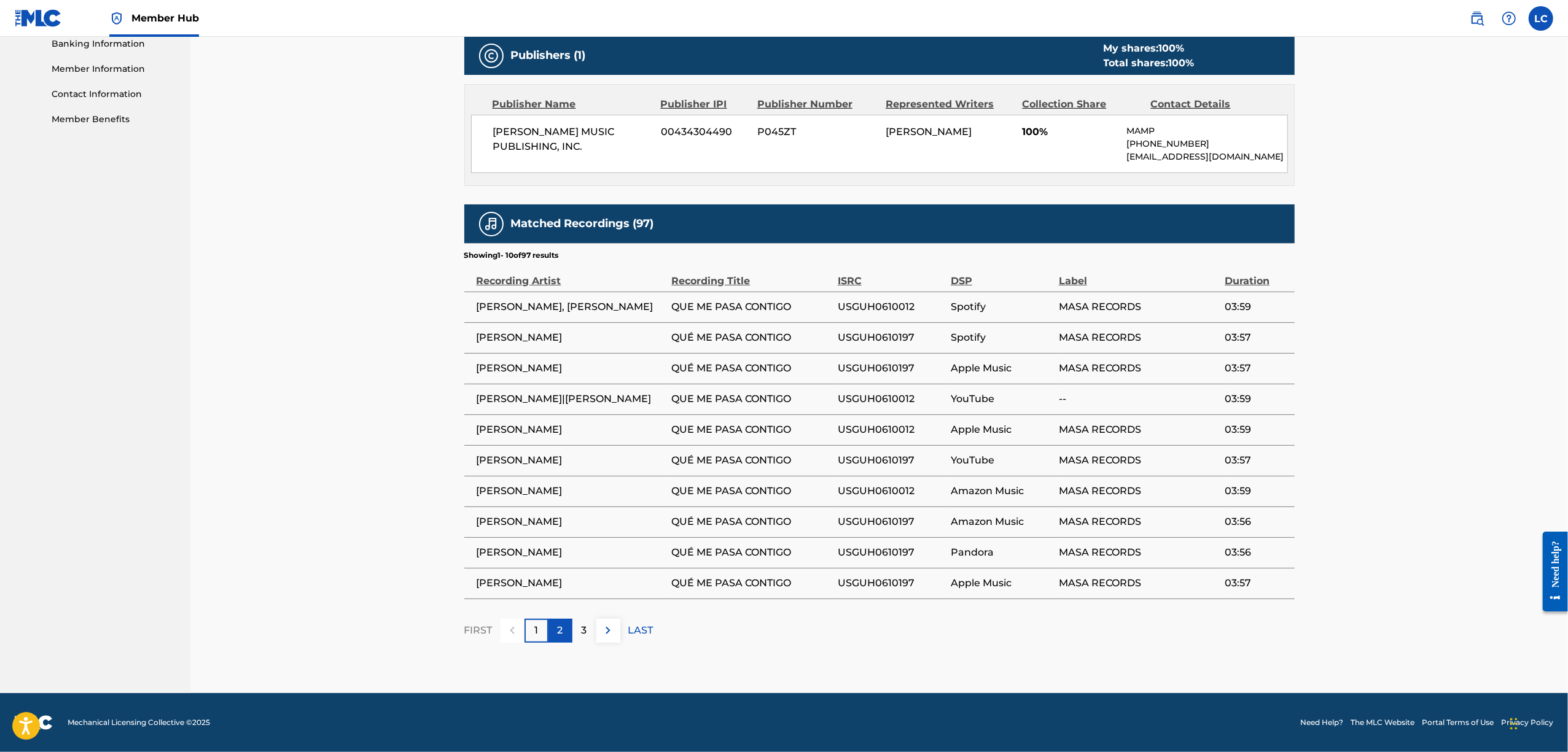
click at [566, 635] on div "2" at bounding box center [560, 631] width 24 height 24
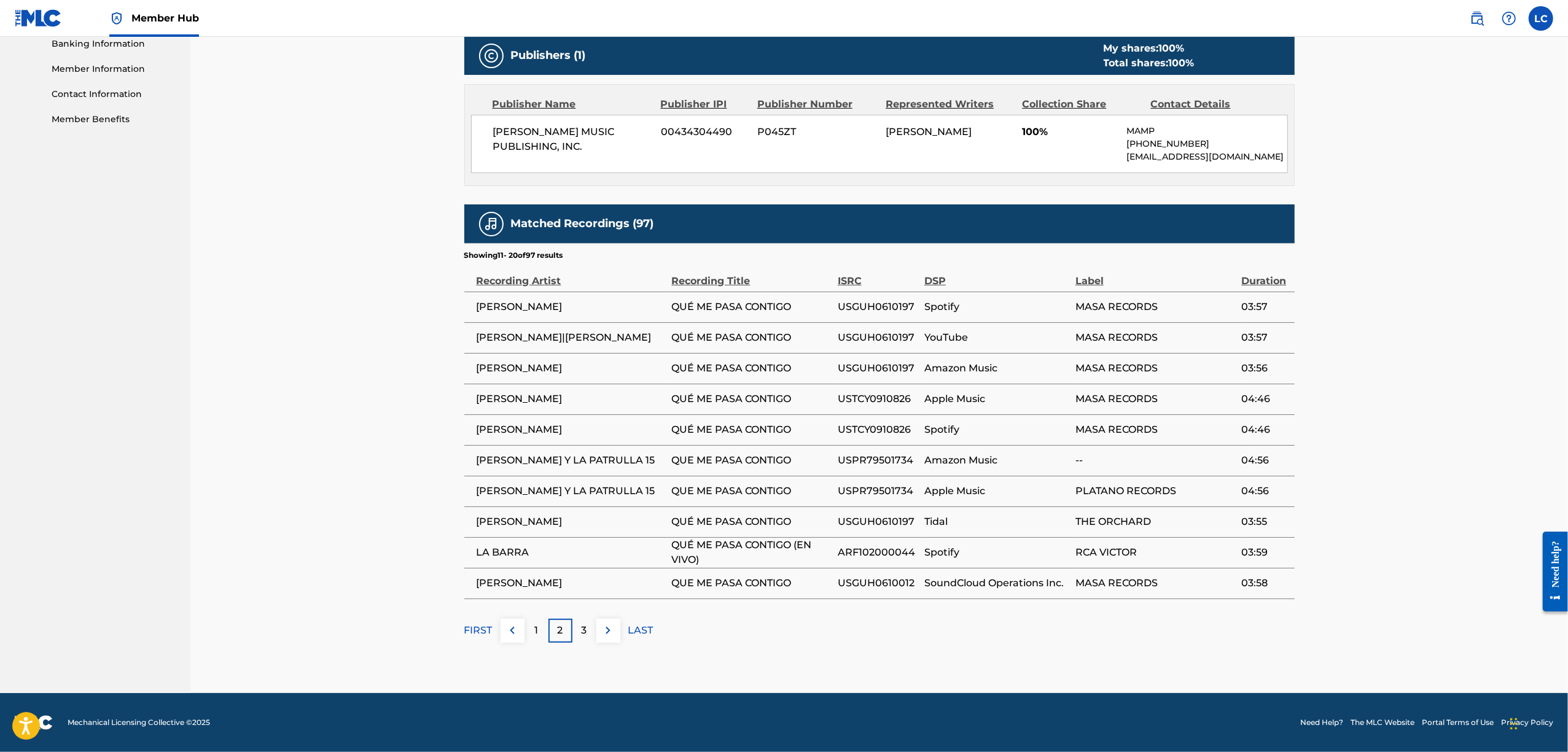
scroll to position [551, 0]
click at [591, 625] on div "3" at bounding box center [584, 631] width 24 height 24
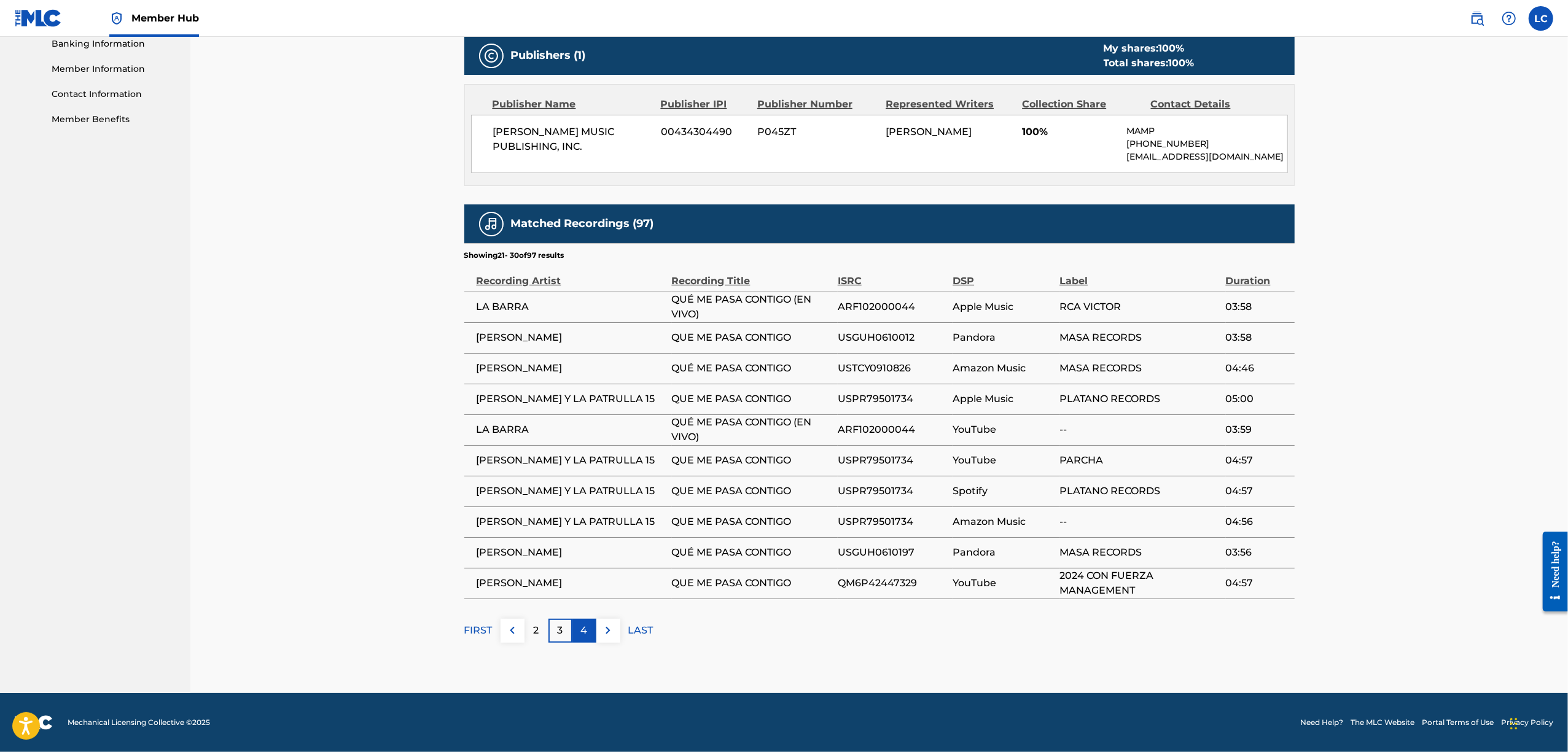
click at [590, 632] on div "4" at bounding box center [584, 631] width 24 height 24
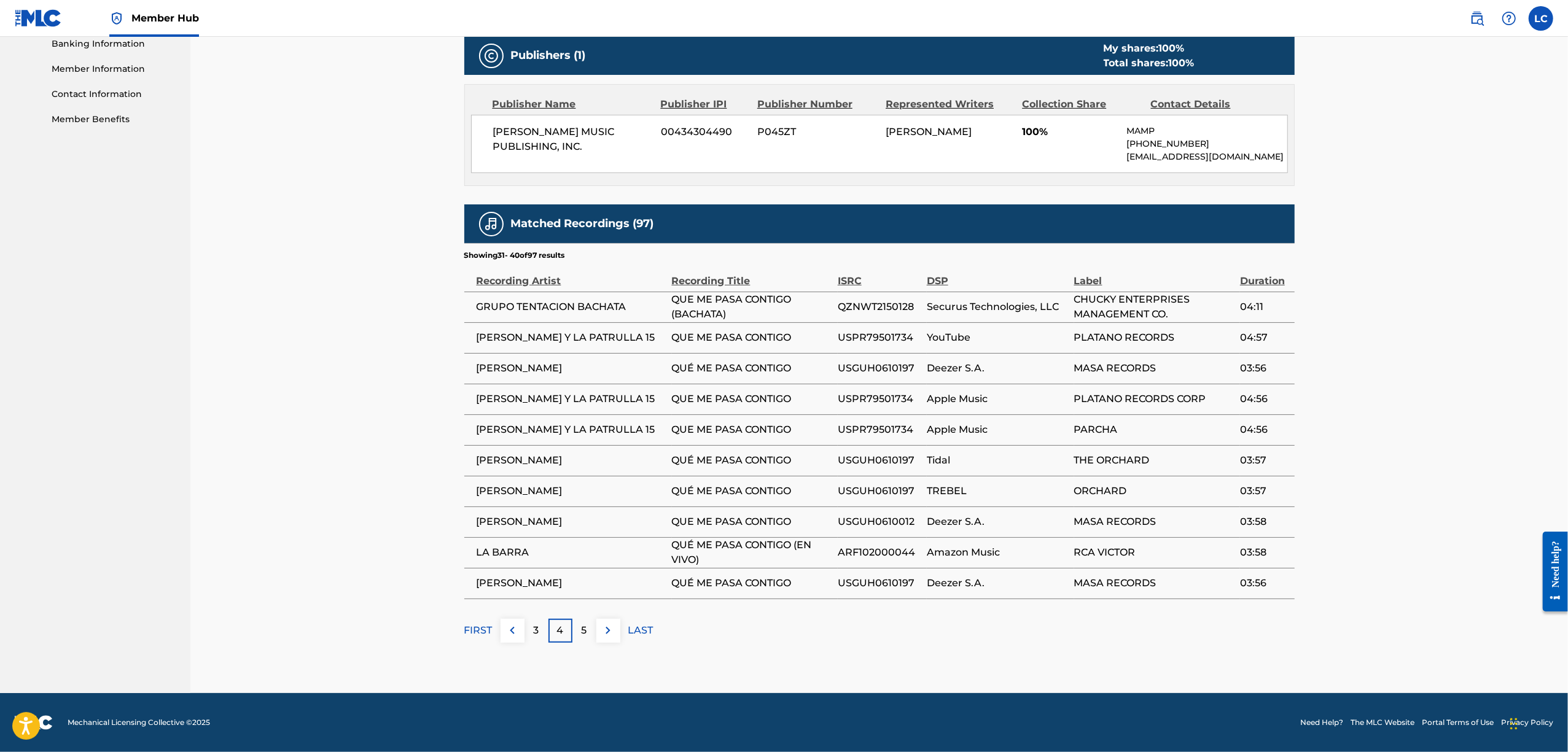
click at [867, 304] on span "QZNWT2150128" at bounding box center [880, 307] width 83 height 14
copy span "QZNWT2150128"
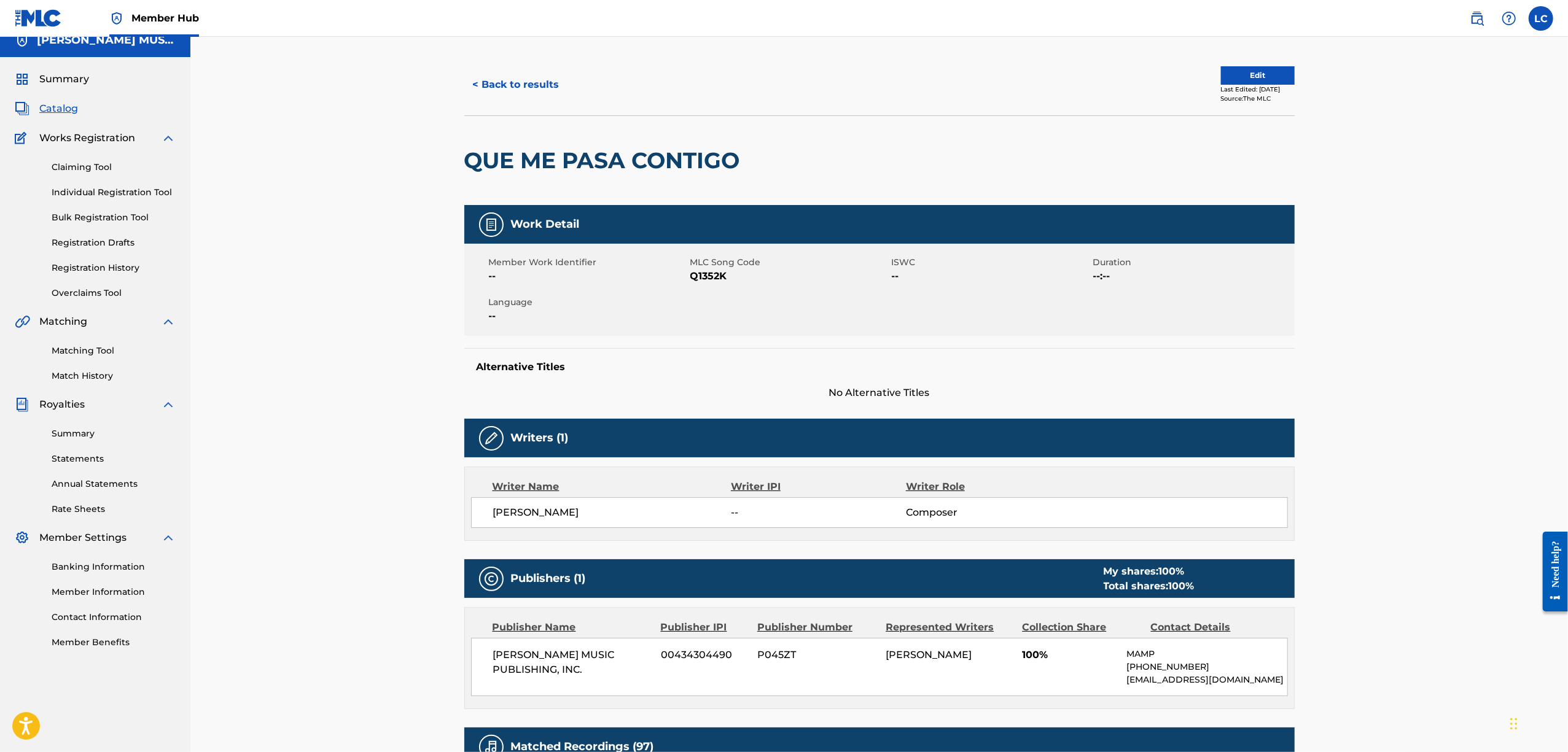
scroll to position [0, 0]
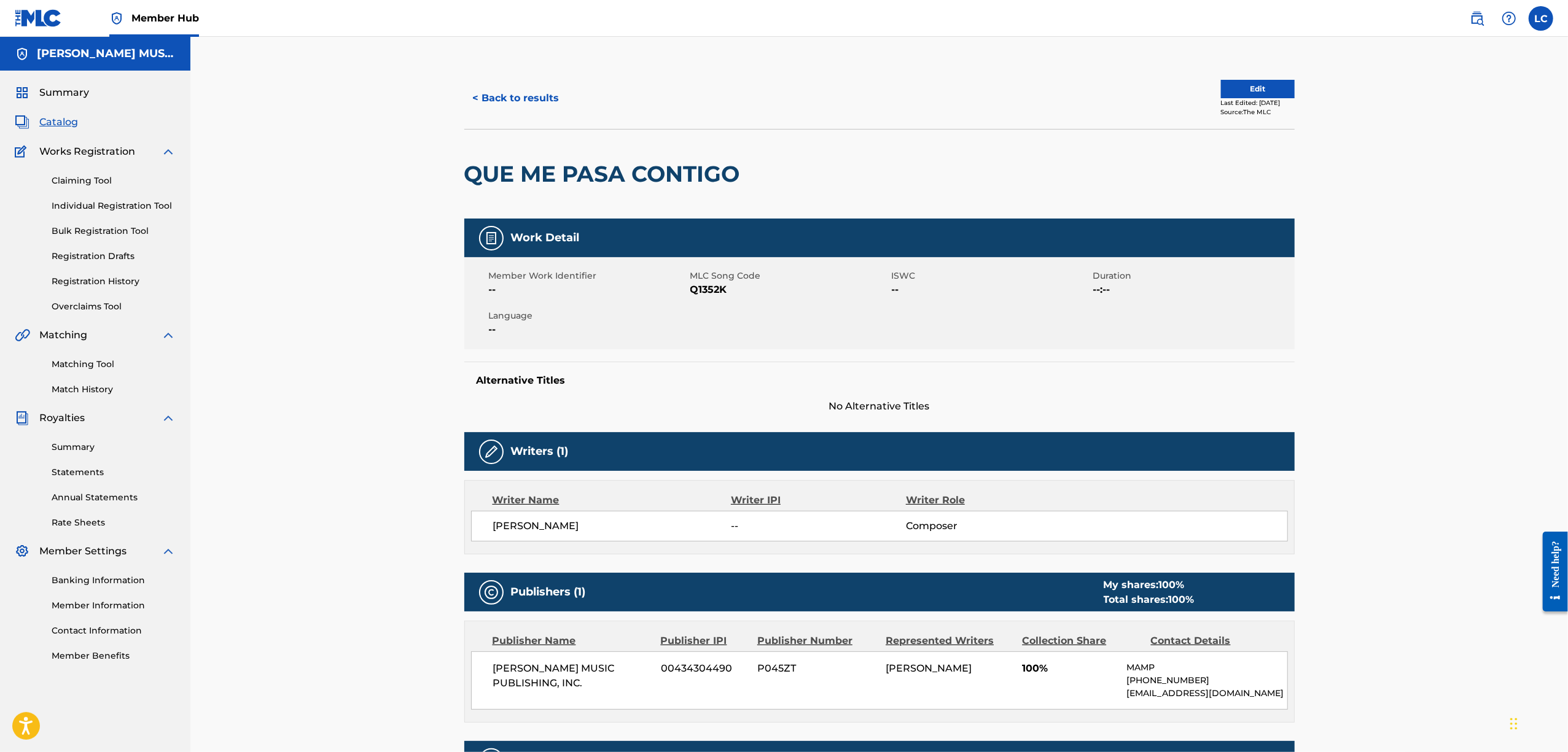
click at [708, 294] on span "Q1352K" at bounding box center [789, 290] width 198 height 14
copy span "Q1352K"
drag, startPoint x: 1264, startPoint y: 324, endPoint x: 1254, endPoint y: 324, distance: 10.0
click at [1264, 324] on div "Member Work Identifier -- MLC Song Code Q1352K ISWC -- Duration --:-- Language …" at bounding box center [880, 304] width 831 height 92
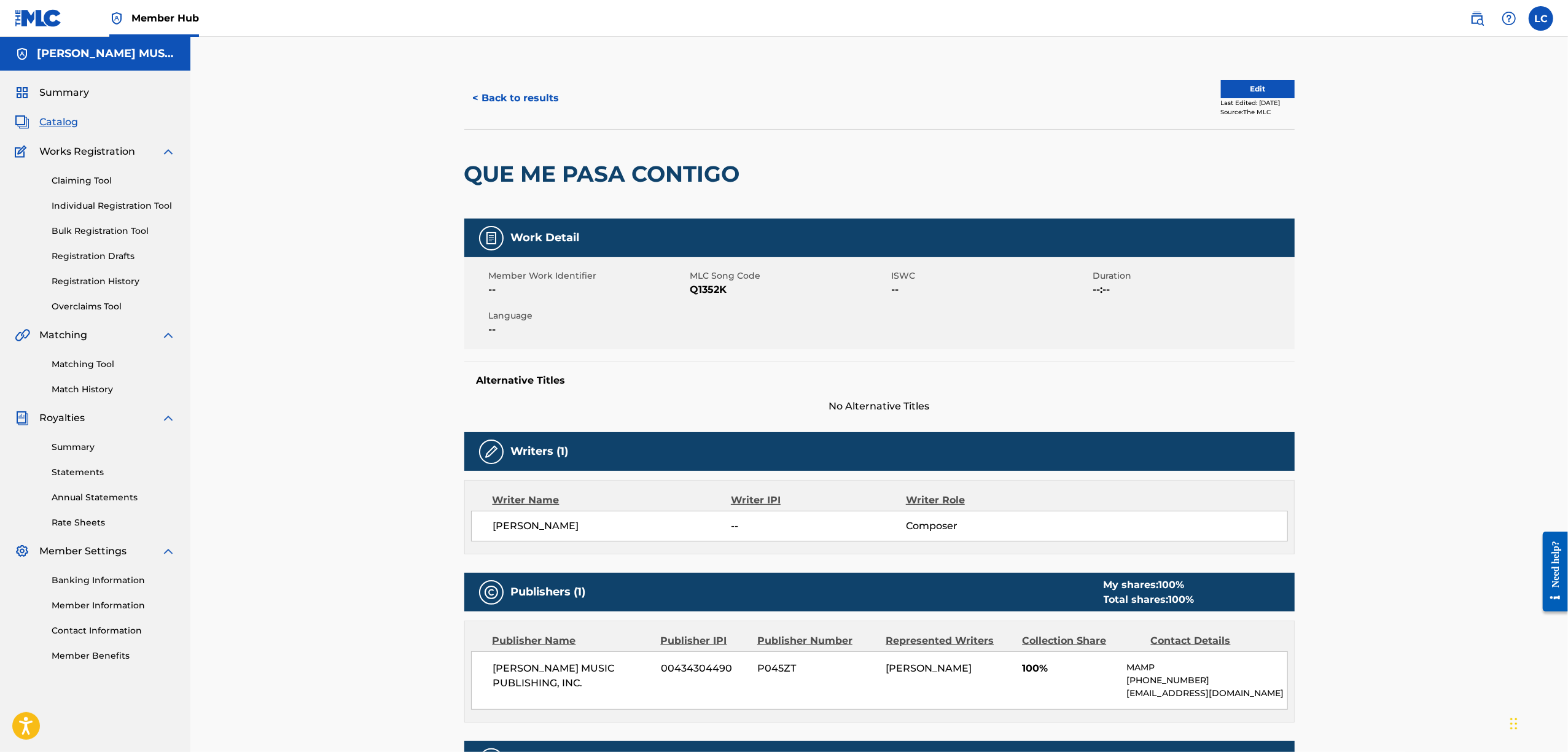
click at [1178, 298] on div "Member Work Identifier -- MLC Song Code Q1352K ISWC -- Duration --:-- Language …" at bounding box center [880, 304] width 831 height 92
